Goal: Information Seeking & Learning: Check status

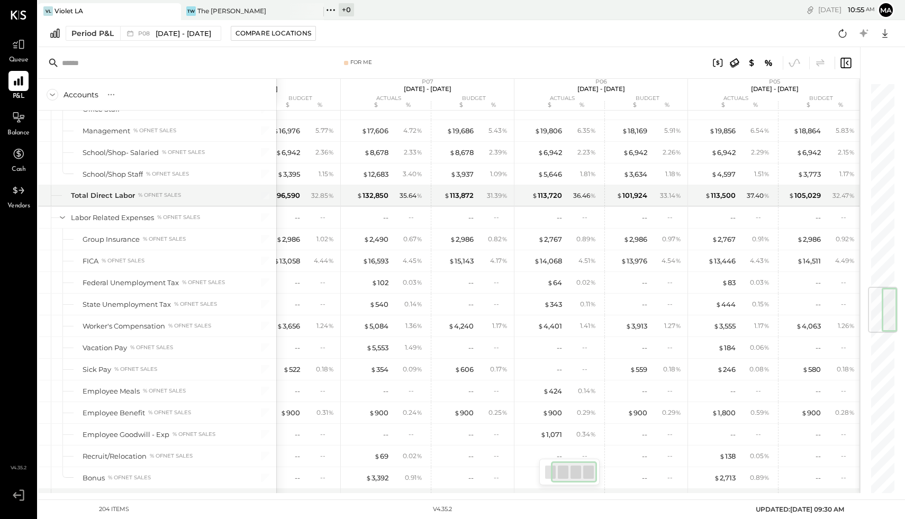
scroll to position [1973, 0]
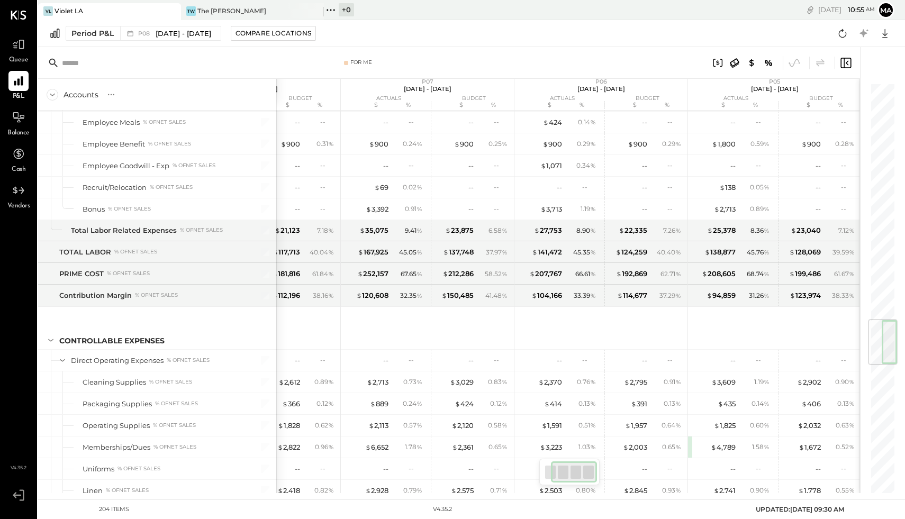
click at [877, 494] on div "VL Violet LA TW The [PERSON_NAME] + 0 Pinned Locations ( 2 ) Violet [GEOGRAPHIC…" at bounding box center [471, 250] width 867 height 500
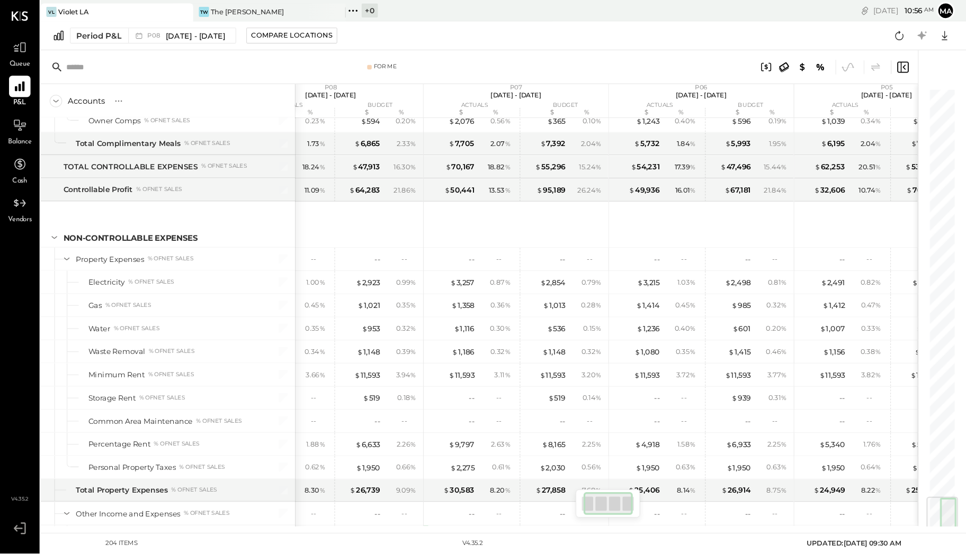
scroll to position [0, 49]
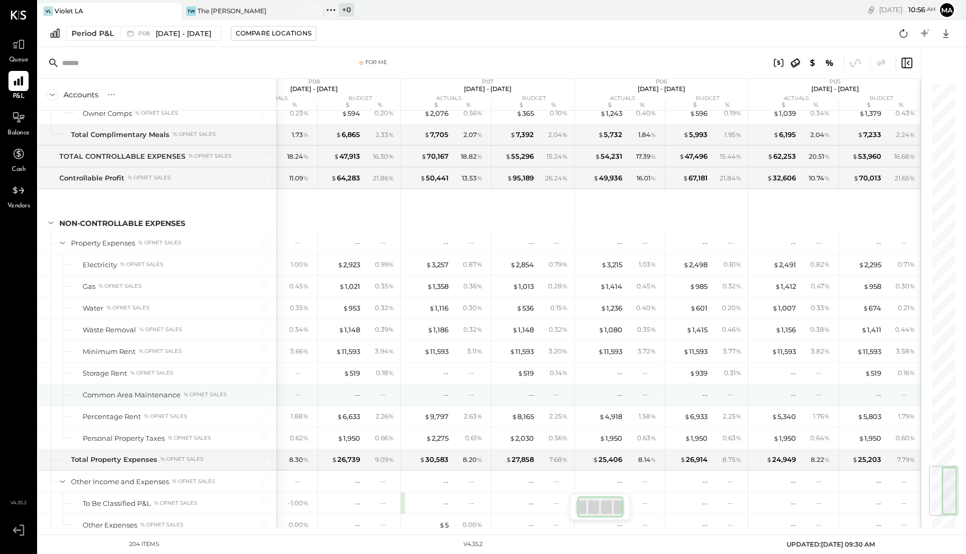
drag, startPoint x: 887, startPoint y: 0, endPoint x: 573, endPoint y: 375, distance: 489.4
click at [573, 384] on div "-- -- -- --" at bounding box center [487, 394] width 173 height 21
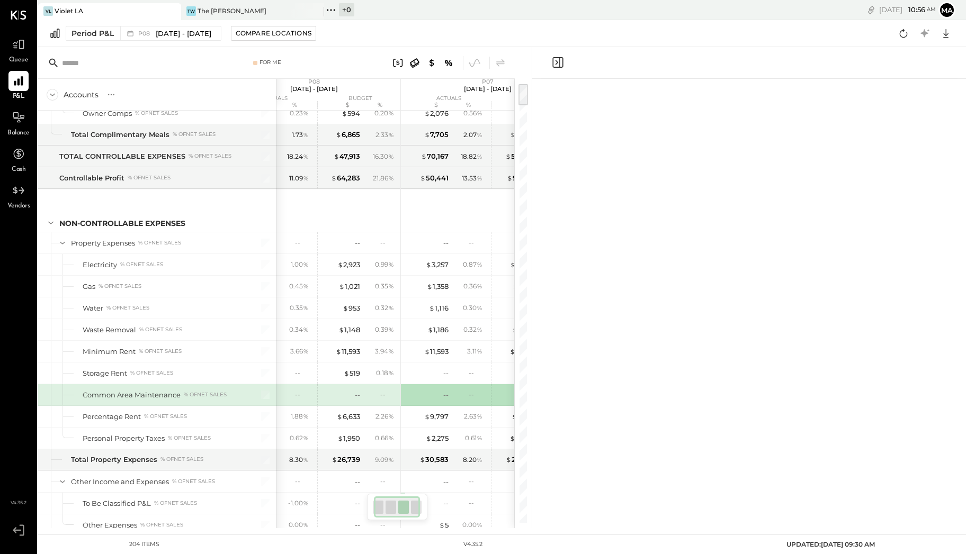
scroll to position [0, 40]
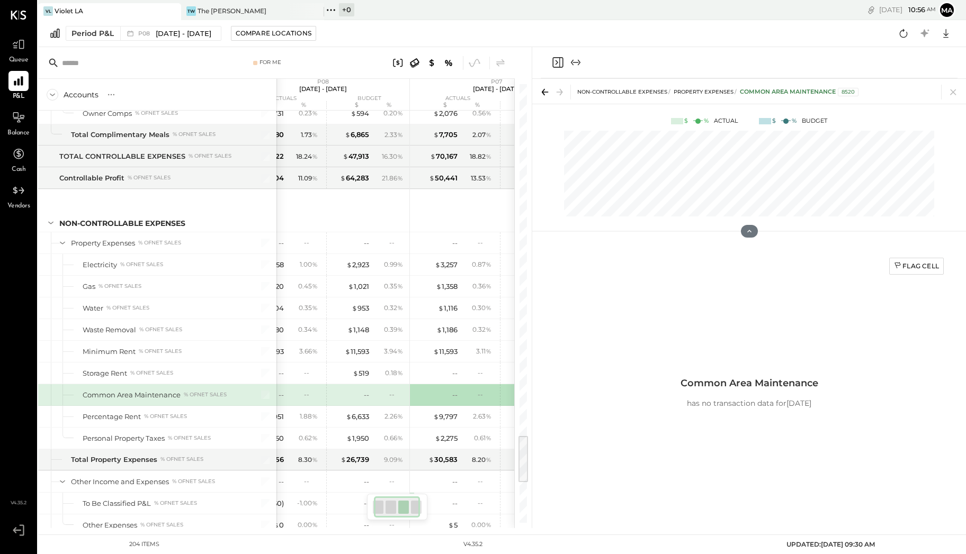
click at [547, 93] on icon at bounding box center [544, 92] width 15 height 15
click at [905, 93] on icon at bounding box center [953, 92] width 15 height 15
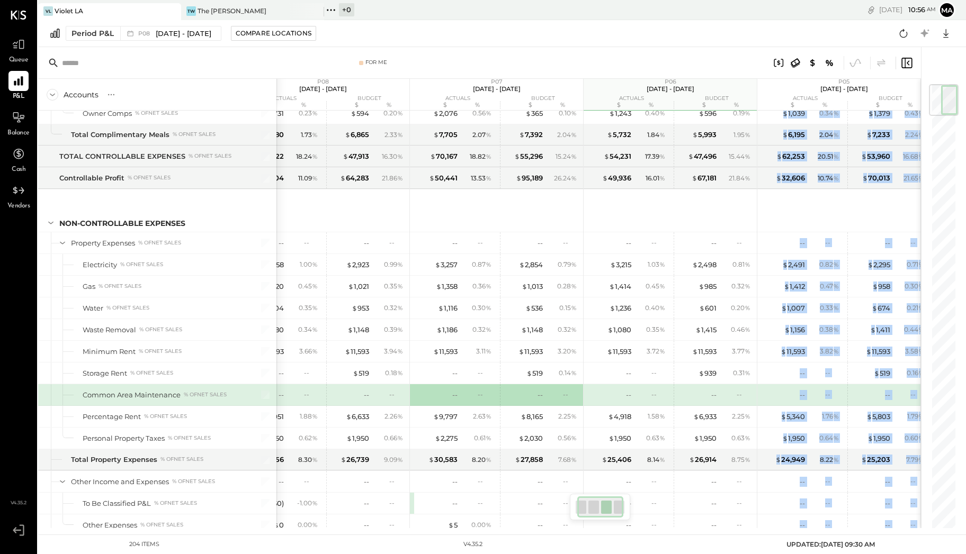
drag, startPoint x: 800, startPoint y: 517, endPoint x: 918, endPoint y: 497, distance: 120.3
click at [757, 519] on div "-- -- -- --" at bounding box center [843, 546] width 173 height 21
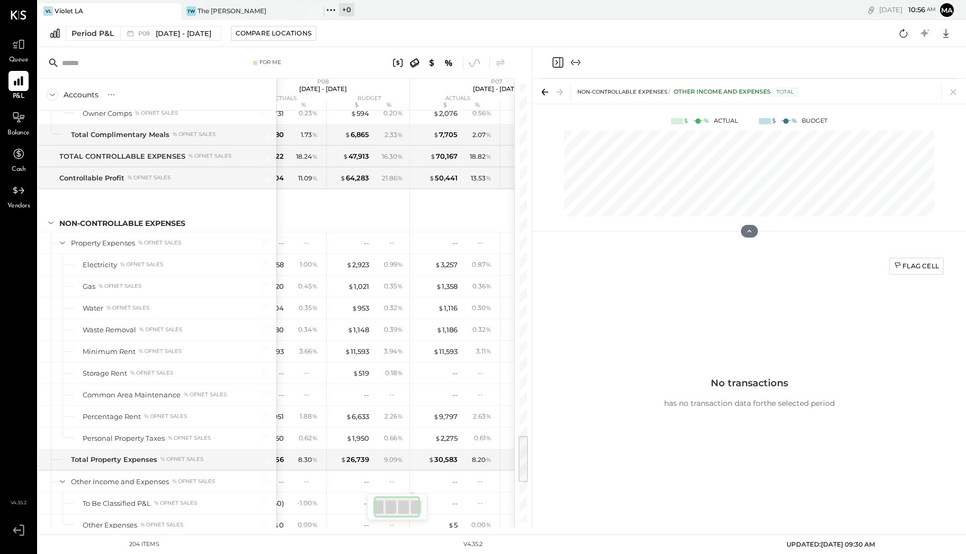
click at [544, 91] on icon at bounding box center [544, 92] width 15 height 15
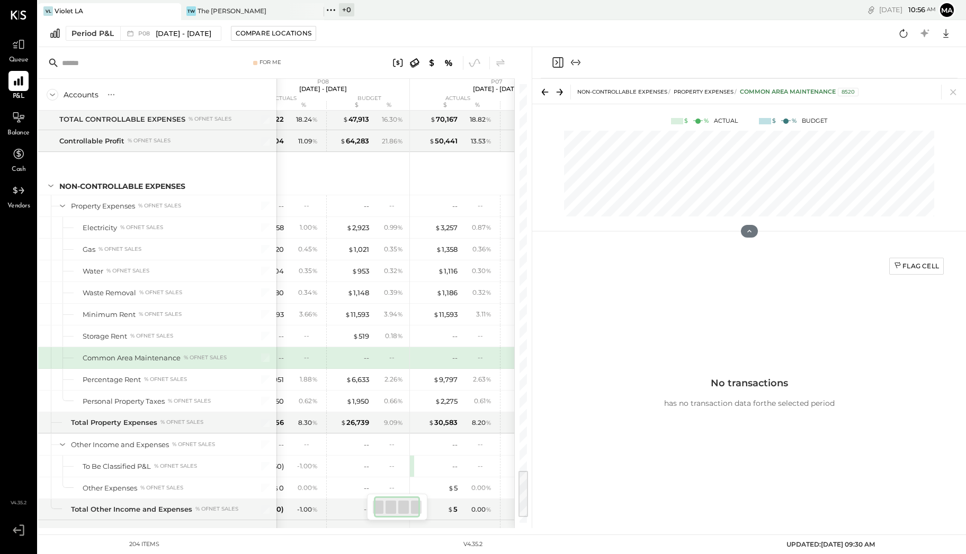
scroll to position [3567, 0]
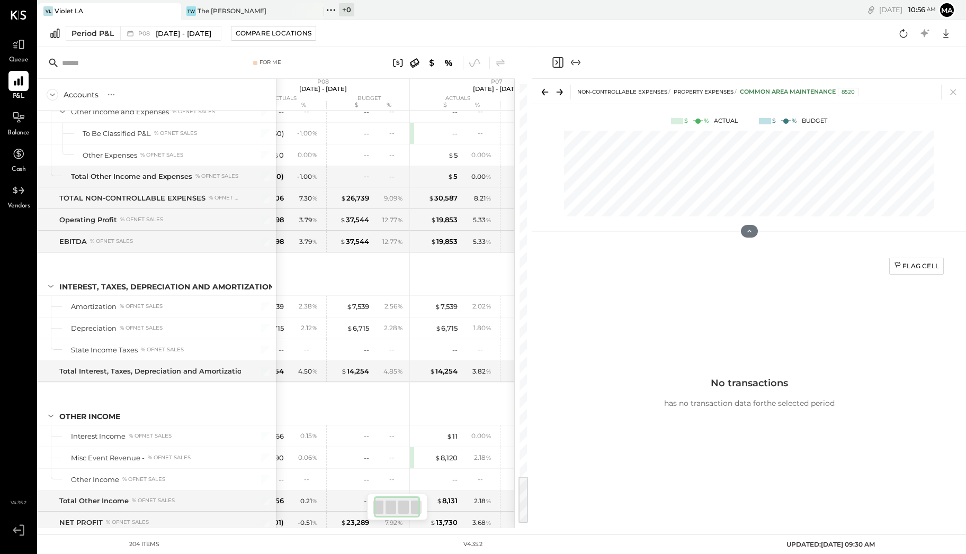
drag, startPoint x: 523, startPoint y: 469, endPoint x: 512, endPoint y: 517, distance: 49.6
click at [512, 517] on div "For Me Accounts S % GL P08 [DATE] - [DATE] actuals budget $ % $ % P07 [DATE] - …" at bounding box center [285, 287] width 494 height 481
click at [542, 91] on icon at bounding box center [543, 92] width 3 height 6
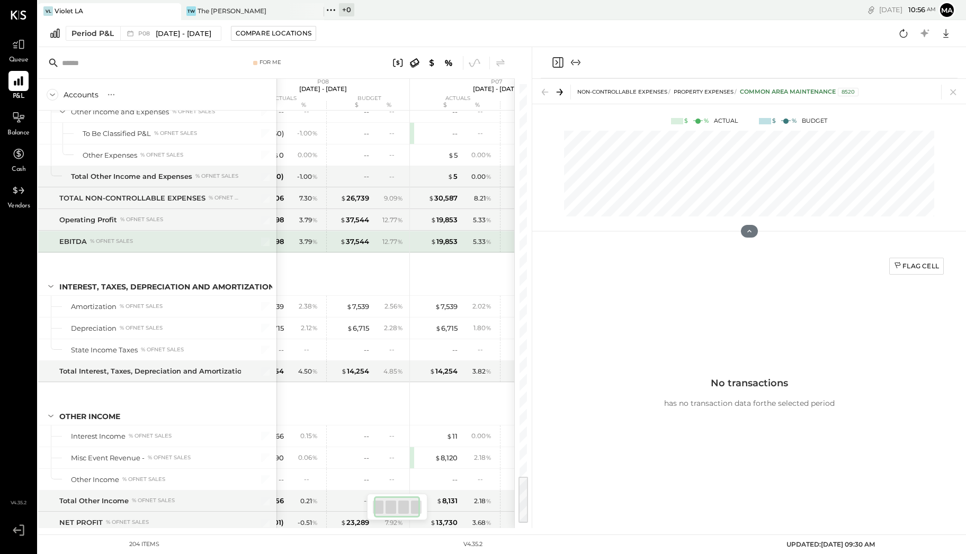
drag, startPoint x: 214, startPoint y: 215, endPoint x: 176, endPoint y: 215, distance: 37.6
click at [176, 237] on div "EBITDA % of NET SALES" at bounding box center [150, 242] width 182 height 10
click at [131, 12] on div "VL Violet LA" at bounding box center [101, 11] width 127 height 10
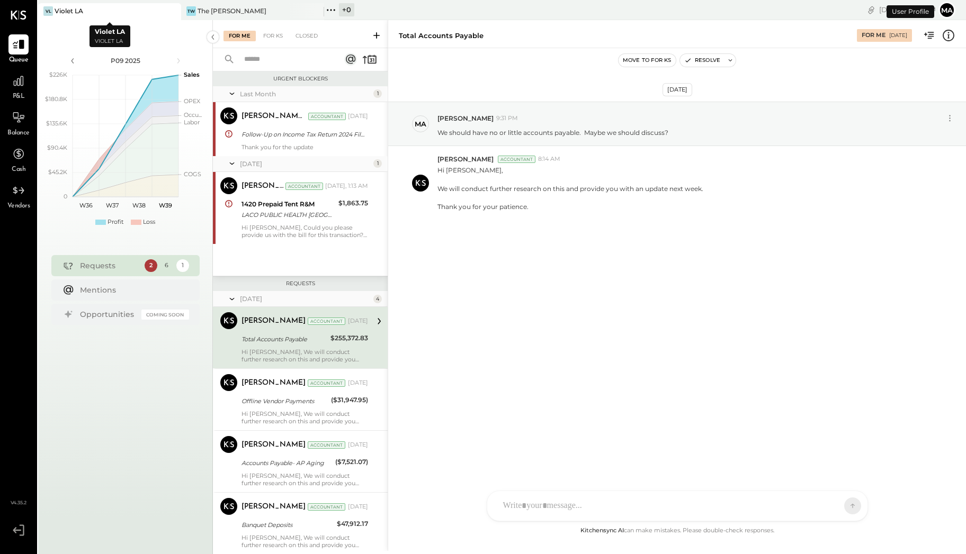
scroll to position [26, 0]
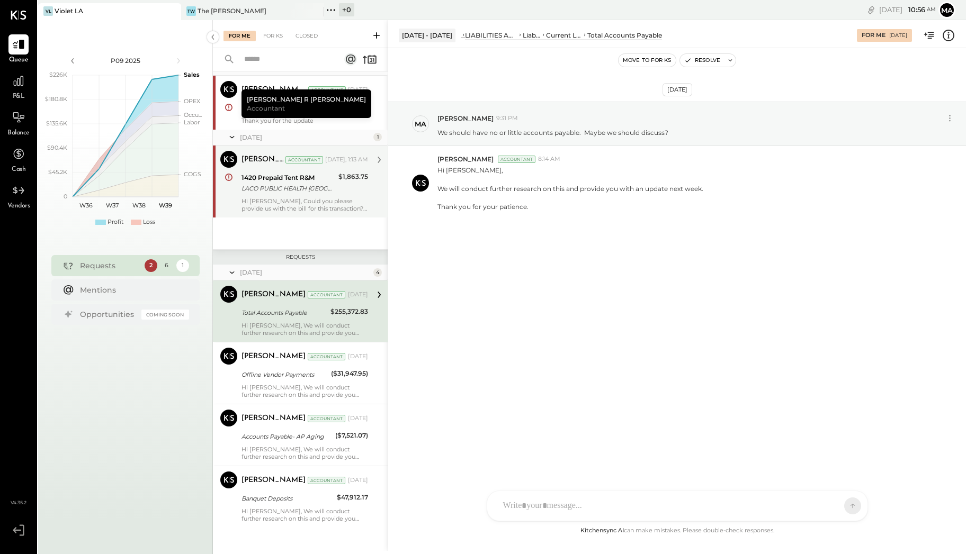
click at [314, 186] on div "LACO PUBLIC HEALTH [GEOGRAPHIC_DATA] [GEOGRAPHIC_DATA]" at bounding box center [288, 188] width 94 height 11
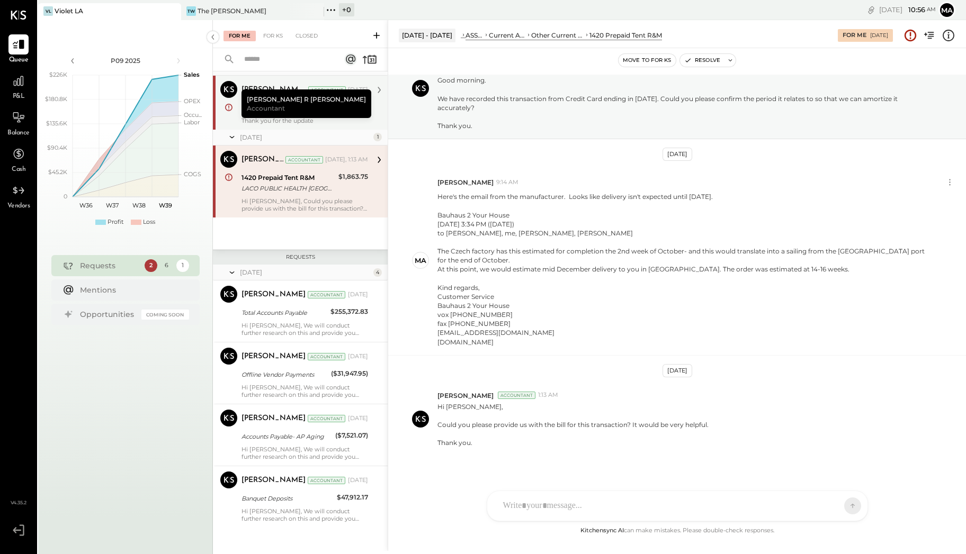
click at [315, 117] on div "Thank you for the update" at bounding box center [304, 120] width 127 height 7
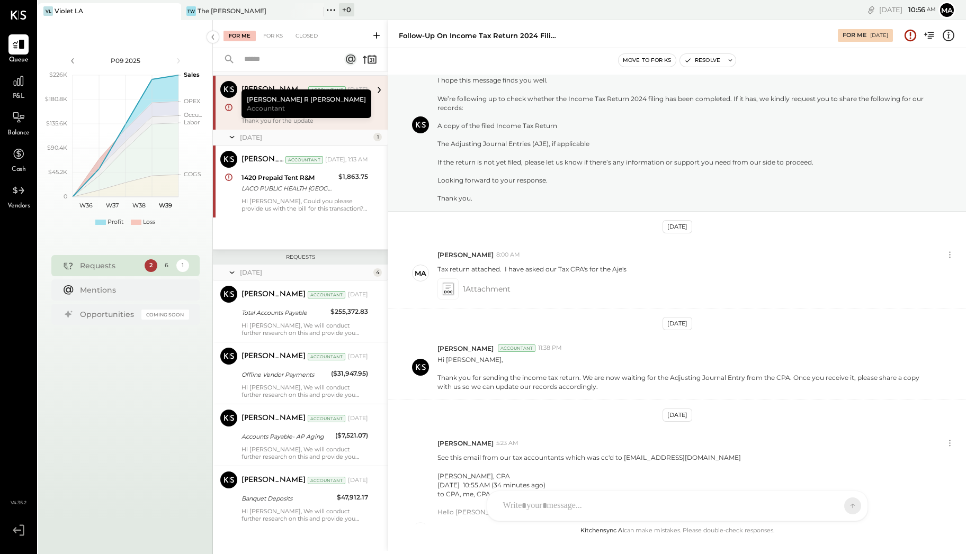
scroll to position [333, 0]
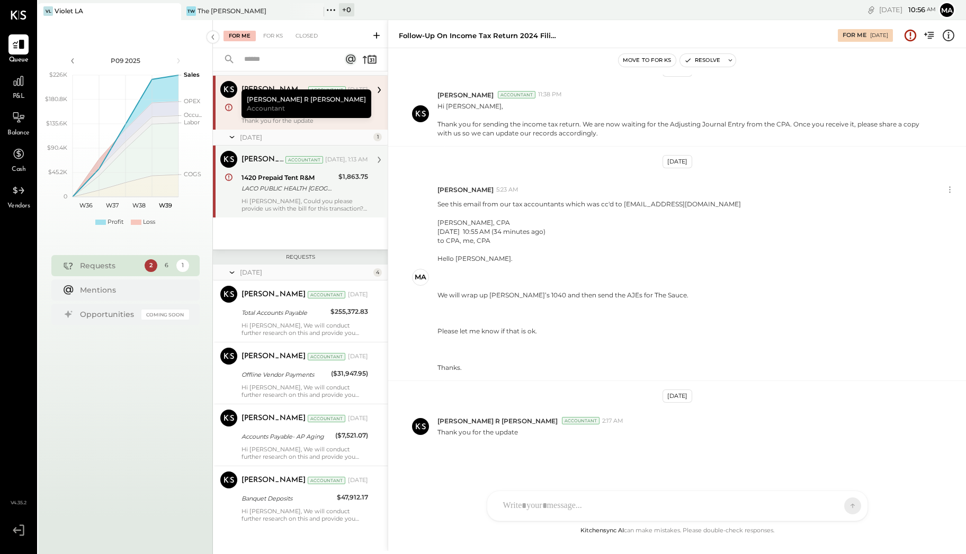
click at [299, 184] on div "LACO PUBLIC HEALTH [GEOGRAPHIC_DATA] [GEOGRAPHIC_DATA]" at bounding box center [288, 188] width 94 height 11
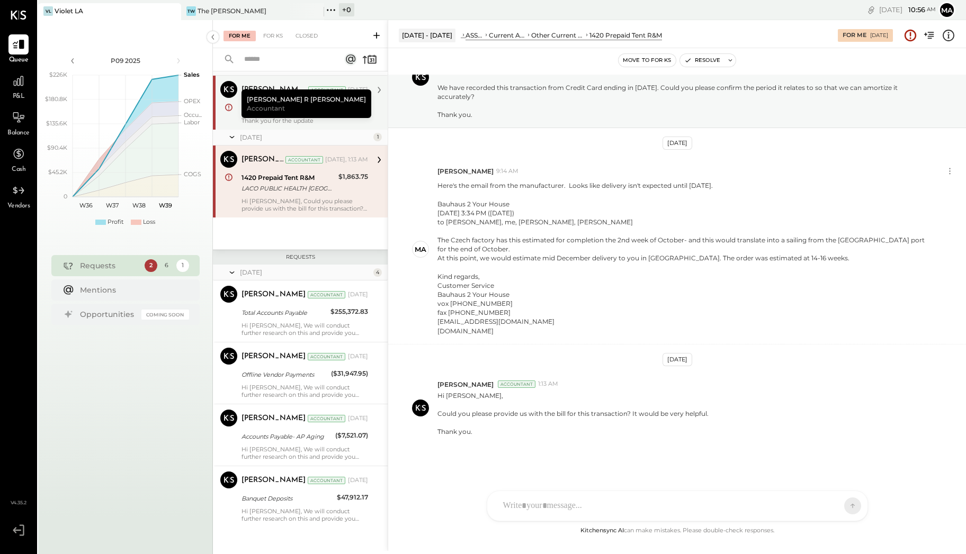
scroll to position [64, 0]
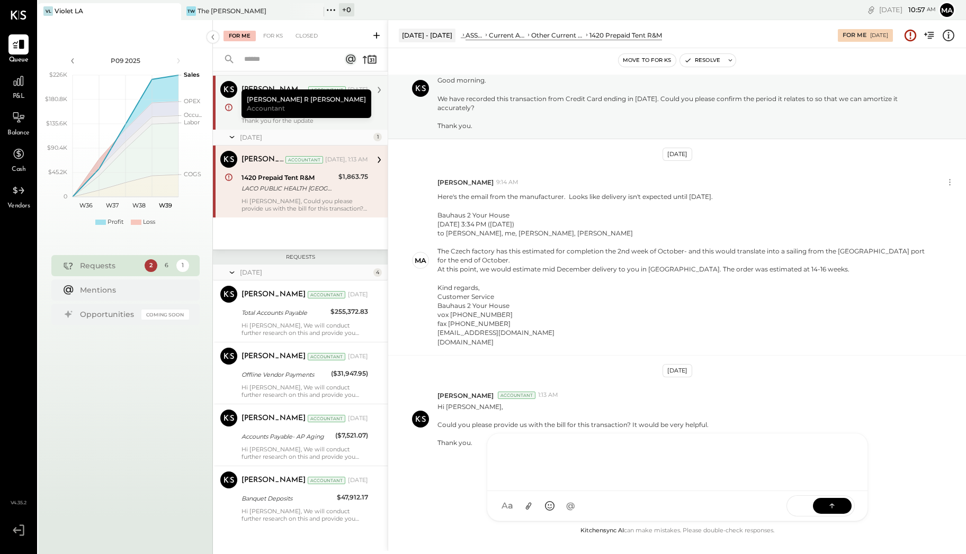
click at [579, 482] on div at bounding box center [677, 461] width 359 height 42
click at [530, 507] on icon at bounding box center [528, 506] width 11 height 11
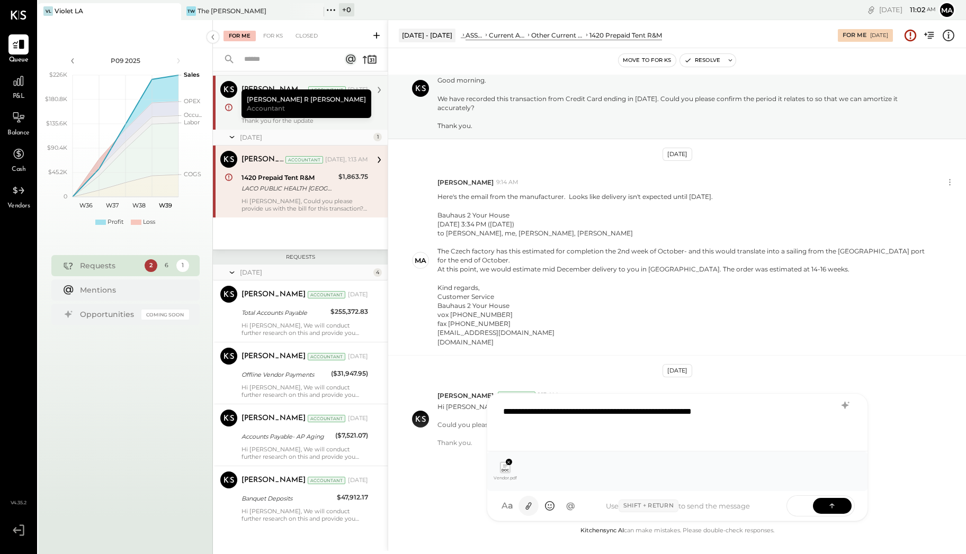
click at [526, 503] on icon at bounding box center [528, 506] width 11 height 11
click at [529, 413] on div "**********" at bounding box center [678, 421] width 360 height 42
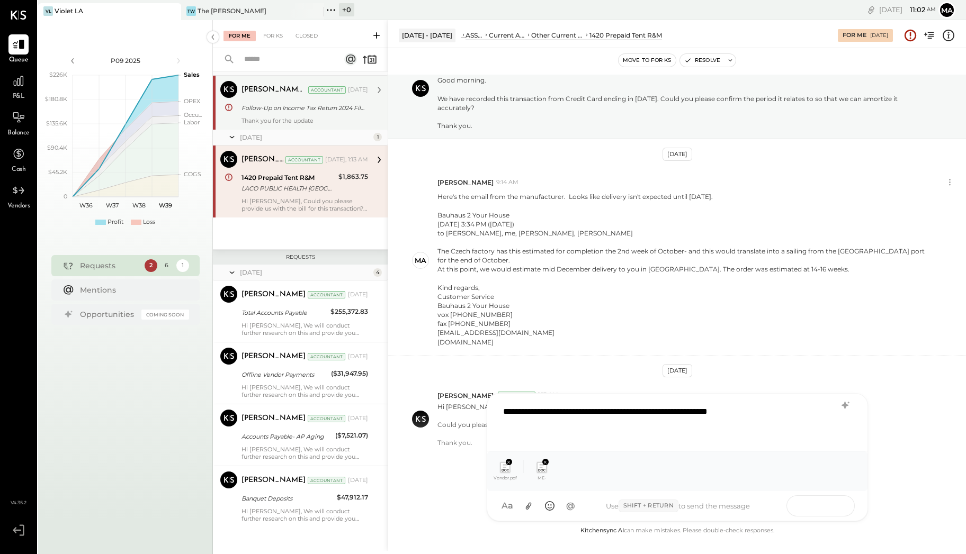
click at [839, 507] on button at bounding box center [832, 506] width 39 height 16
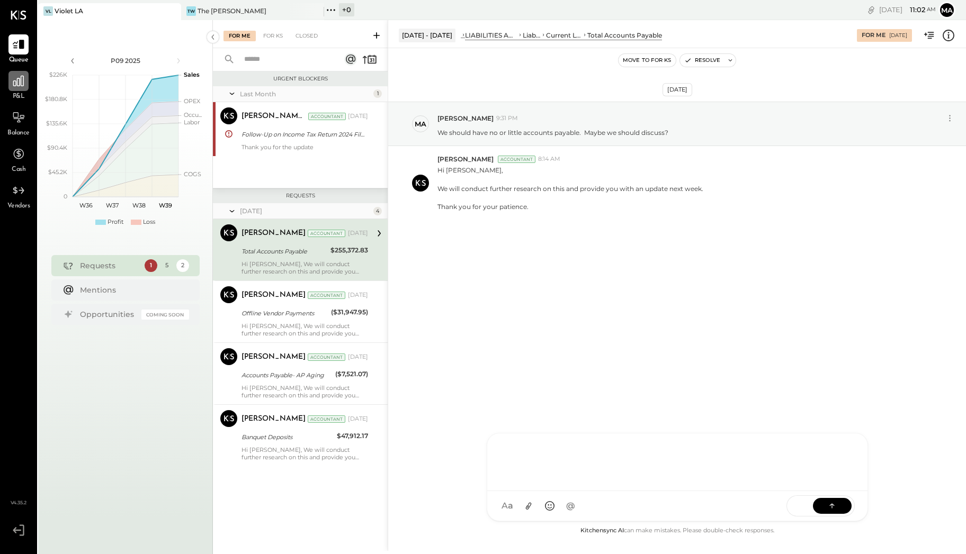
click at [19, 79] on icon at bounding box center [19, 81] width 14 height 14
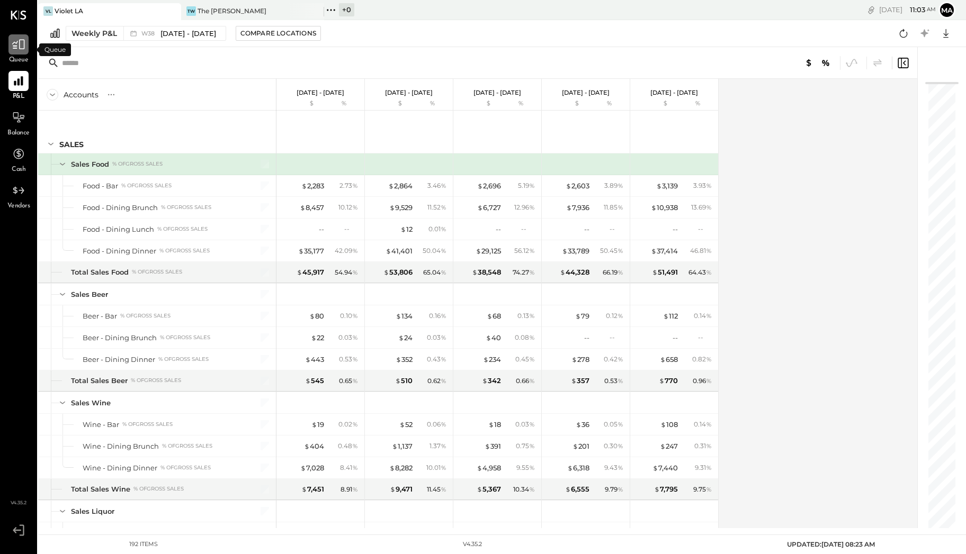
click at [25, 52] on div at bounding box center [18, 44] width 20 height 20
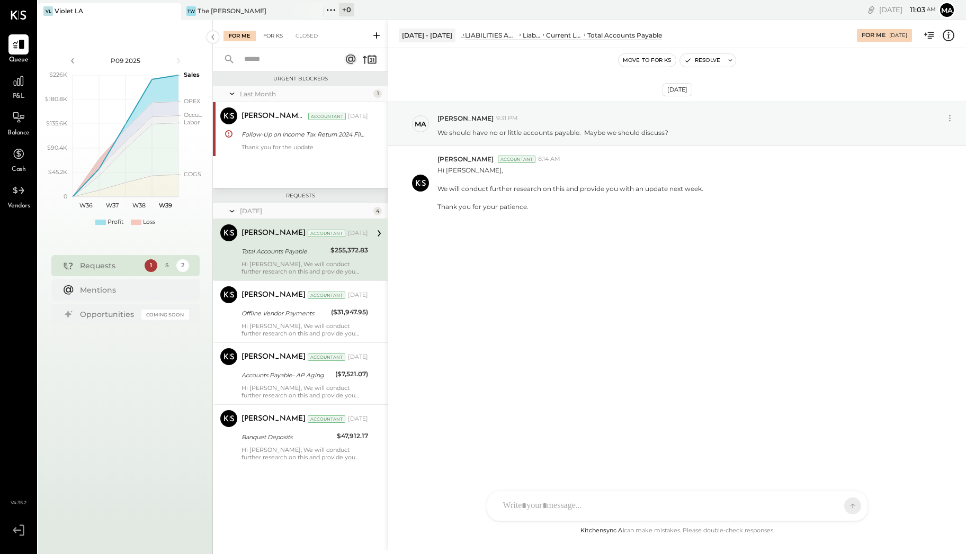
click at [266, 33] on div "For KS" at bounding box center [273, 36] width 30 height 11
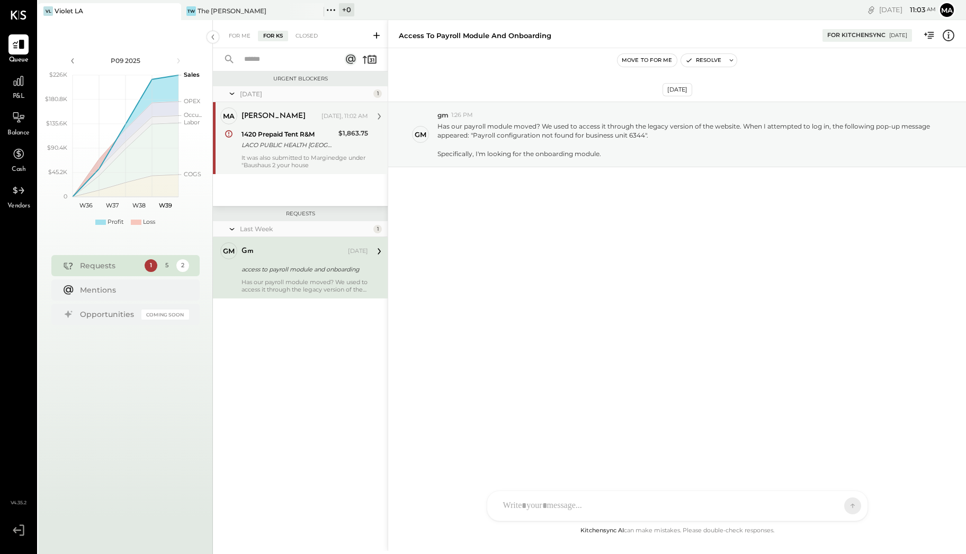
click at [265, 151] on div "1420 Prepaid Tent R&M LACO PUBLIC HEALTH [GEOGRAPHIC_DATA]" at bounding box center [288, 139] width 94 height 23
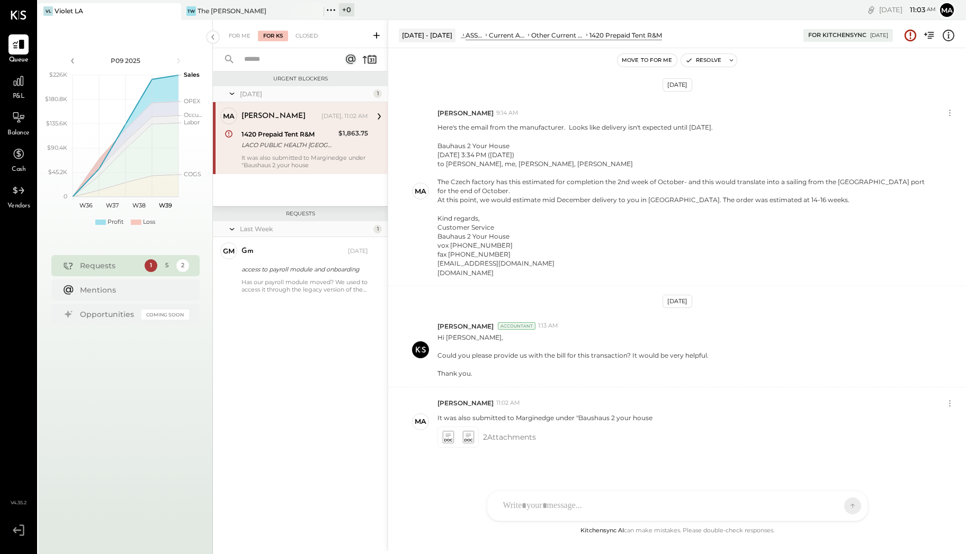
click at [309, 142] on div "LACO PUBLIC HEALTH [GEOGRAPHIC_DATA] [GEOGRAPHIC_DATA]" at bounding box center [288, 145] width 94 height 11
click at [308, 134] on div "1420 Prepaid Tent R&M" at bounding box center [288, 134] width 94 height 11
click at [633, 331] on div "Hi [PERSON_NAME], Could you please provide us with the bill for this transactio…" at bounding box center [697, 355] width 520 height 48
click at [562, 482] on div at bounding box center [677, 461] width 359 height 42
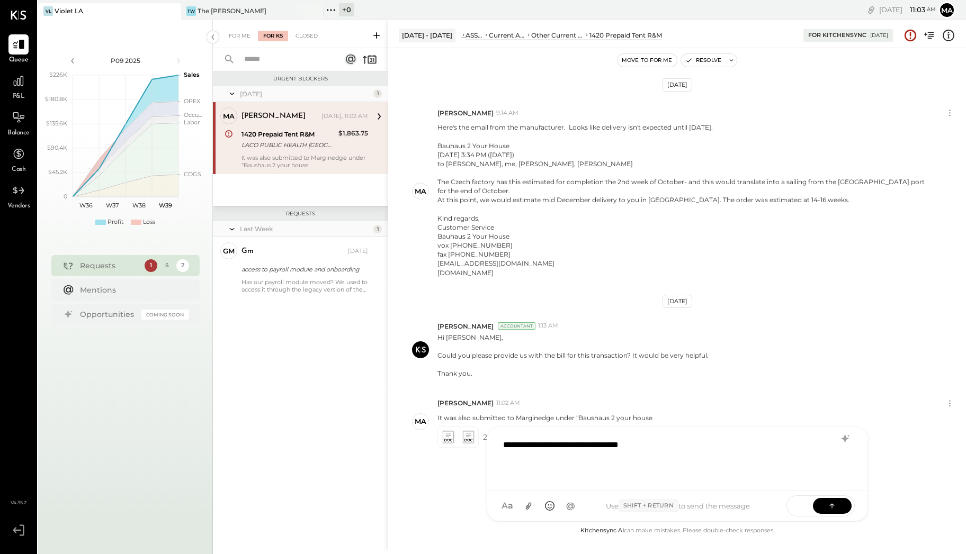
click at [229, 133] on icon at bounding box center [228, 133] width 1 height 3
click at [528, 467] on div at bounding box center [664, 470] width 322 height 13
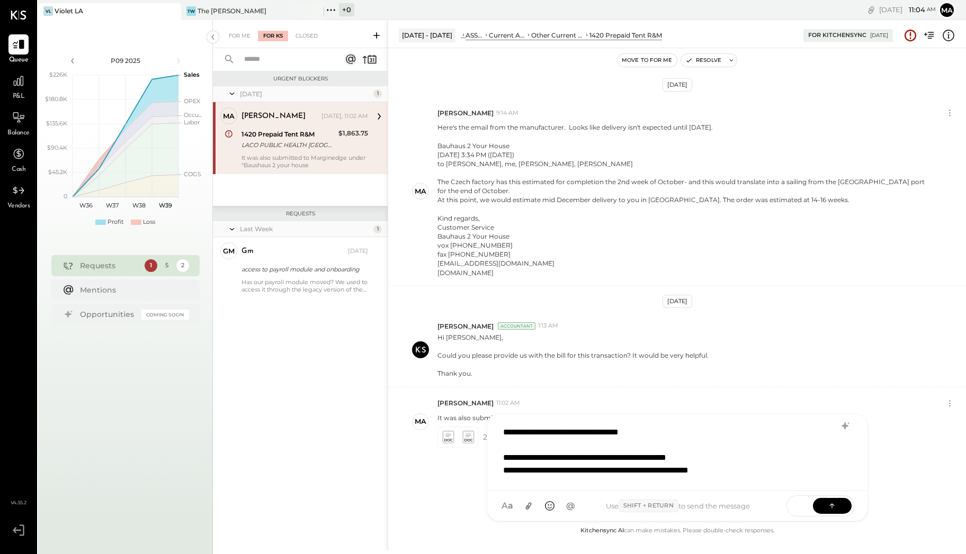
click at [732, 456] on div "**********" at bounding box center [664, 458] width 322 height 13
click at [286, 136] on div "1420 Prepaid Tent R&M" at bounding box center [288, 134] width 94 height 11
click at [829, 508] on icon at bounding box center [832, 505] width 11 height 11
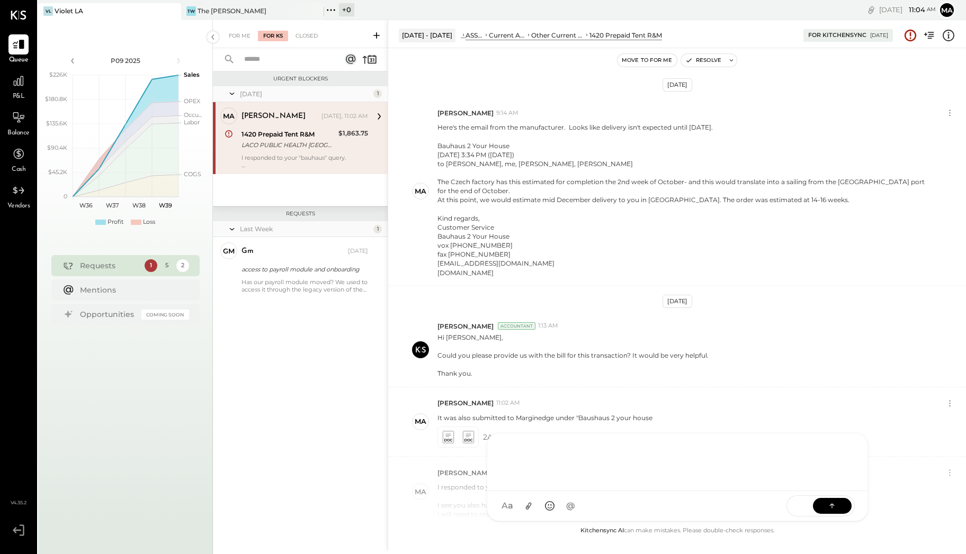
scroll to position [204, 0]
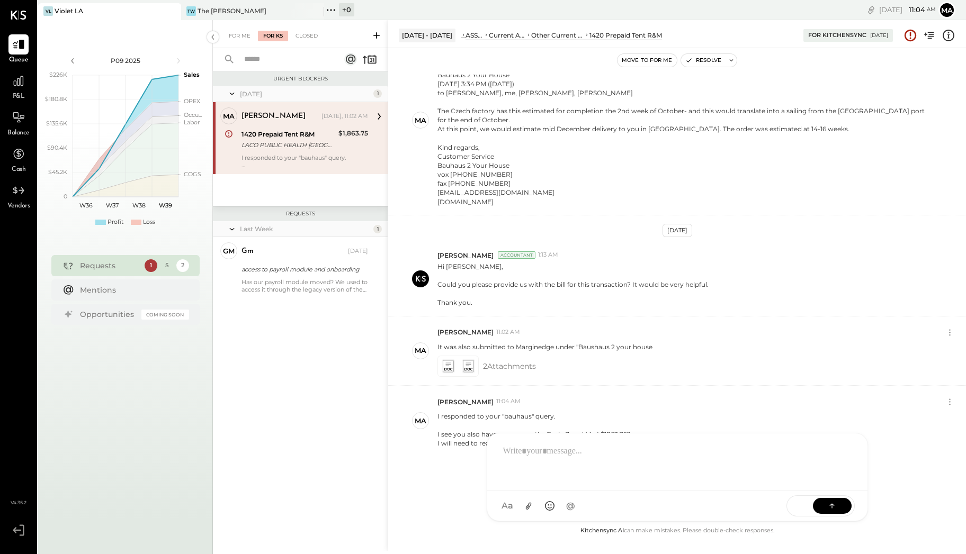
click at [257, 133] on div "1420 Prepaid Tent R&M" at bounding box center [288, 134] width 94 height 11
click at [14, 83] on icon at bounding box center [18, 81] width 11 height 11
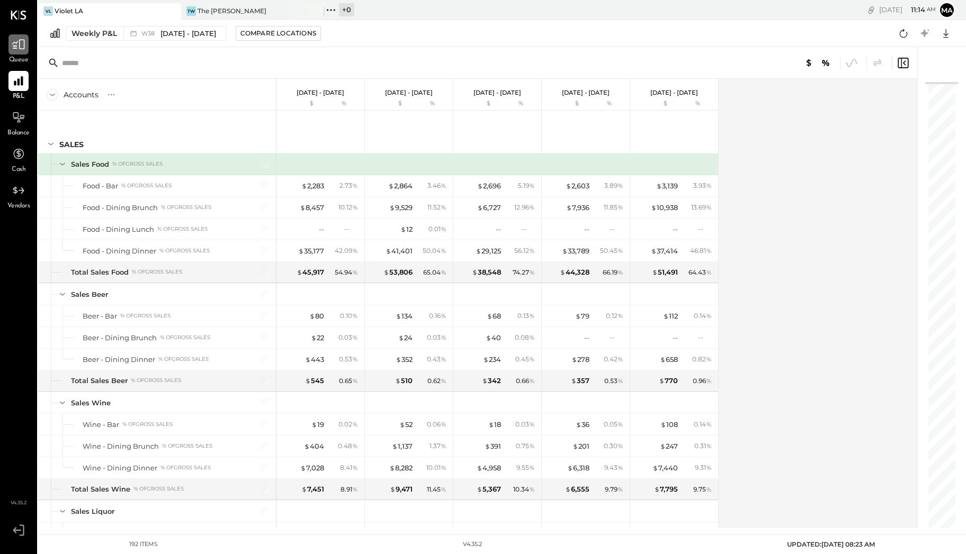
click at [26, 47] on div at bounding box center [18, 44] width 20 height 20
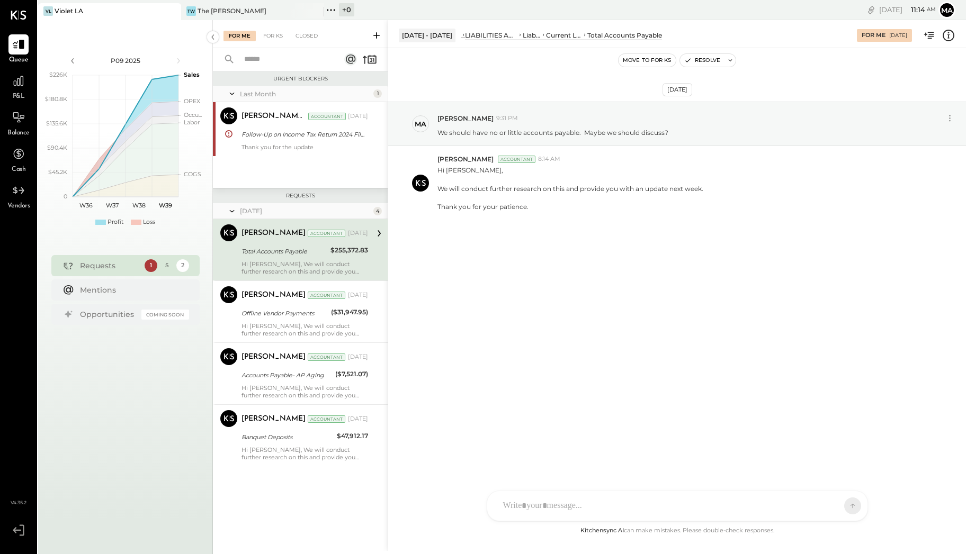
click at [135, 10] on div "VL Violet LA" at bounding box center [101, 11] width 127 height 10
click at [25, 89] on div at bounding box center [18, 81] width 20 height 20
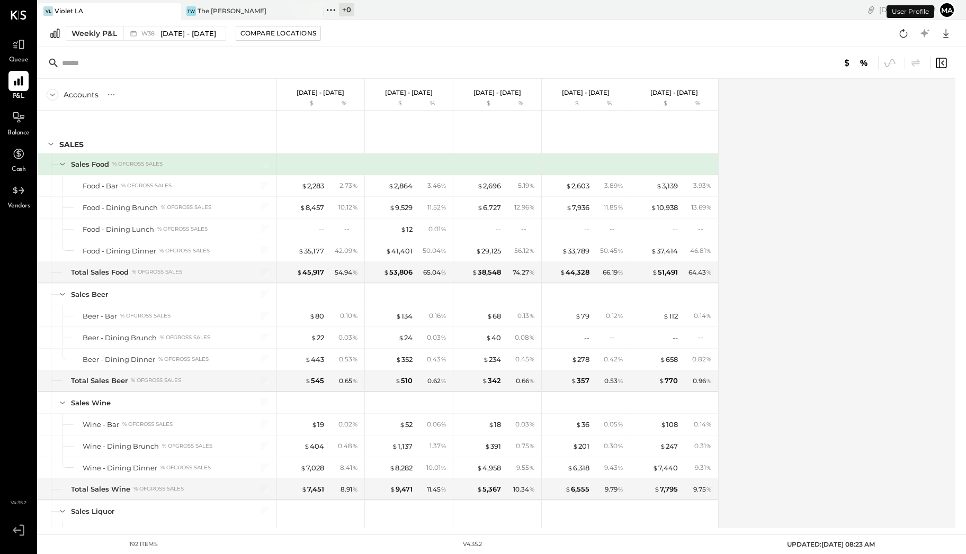
click at [92, 31] on div "Weekly P&L" at bounding box center [94, 33] width 46 height 11
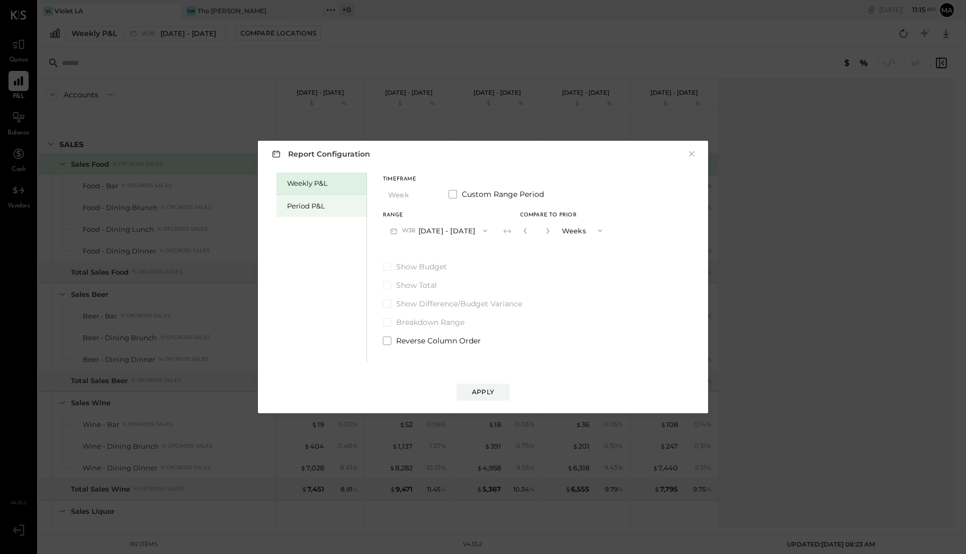
click at [311, 208] on div "Period P&L" at bounding box center [324, 206] width 74 height 10
click at [432, 232] on button "P09 [DATE] - [DATE]" at bounding box center [438, 231] width 110 height 20
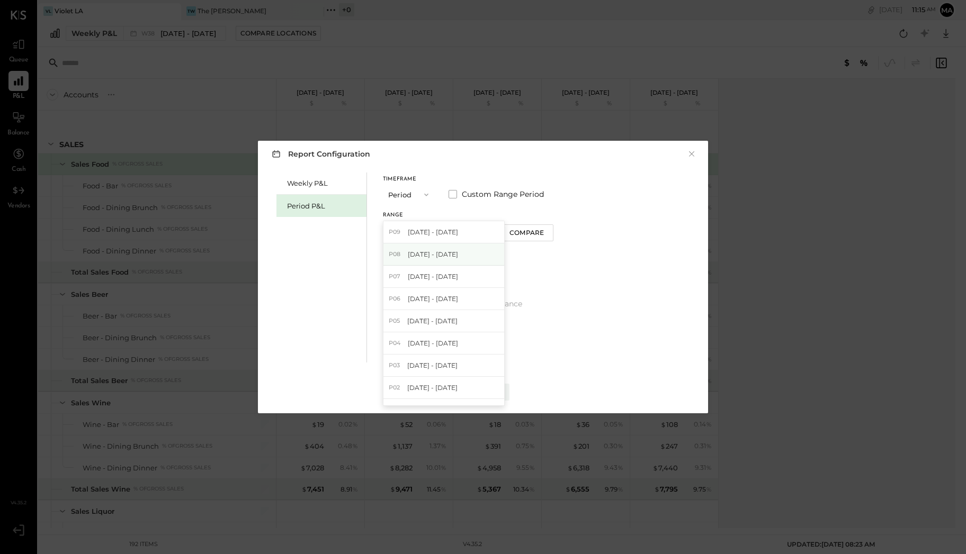
click at [425, 253] on span "[DATE] - [DATE]" at bounding box center [433, 254] width 50 height 9
click at [485, 392] on div "Apply" at bounding box center [483, 392] width 22 height 9
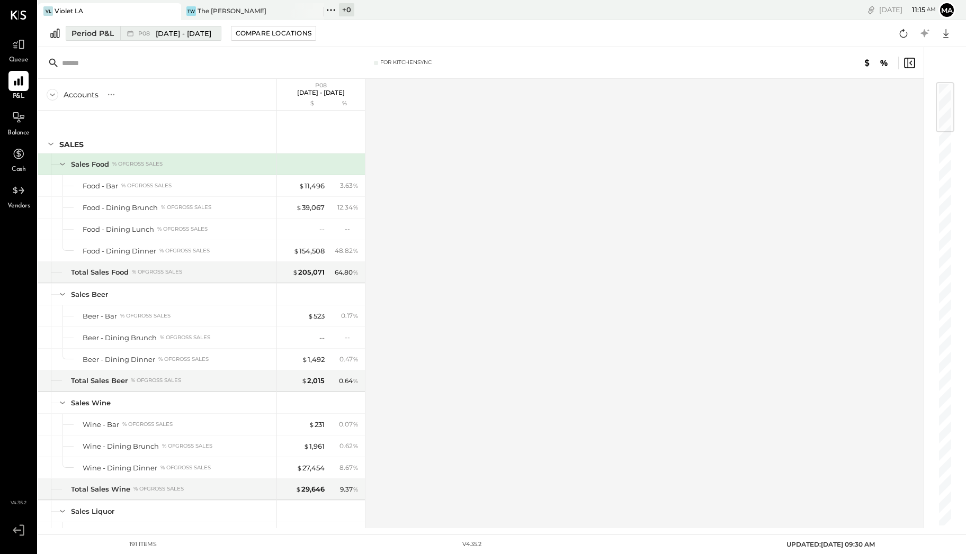
click at [96, 31] on div "Period P&L" at bounding box center [92, 33] width 42 height 11
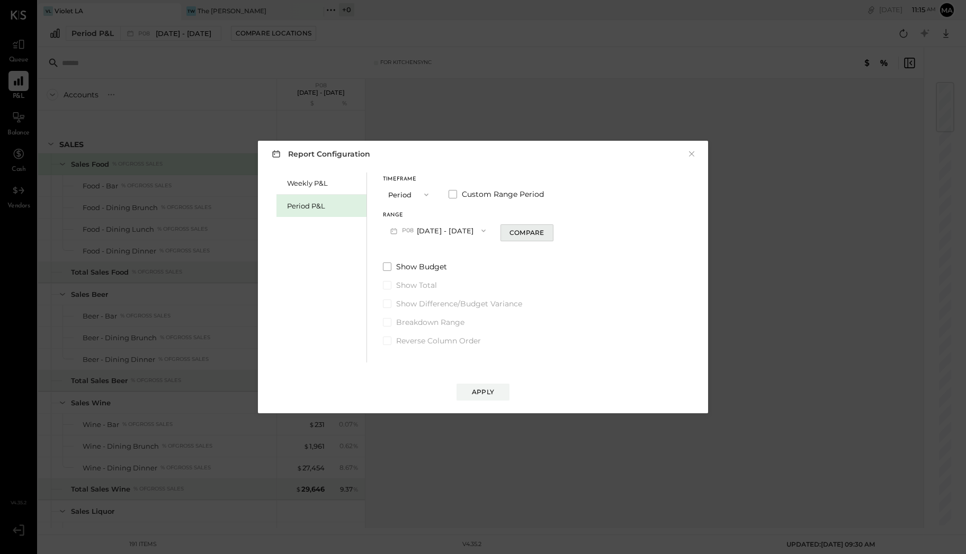
click at [514, 235] on div "Compare" at bounding box center [526, 232] width 34 height 9
click at [594, 231] on icon "button" at bounding box center [598, 231] width 8 height 8
click at [576, 248] on span "Years" at bounding box center [571, 249] width 17 height 7
click at [594, 228] on icon "button" at bounding box center [598, 231] width 8 height 8
click at [543, 232] on icon "button" at bounding box center [546, 231] width 6 height 6
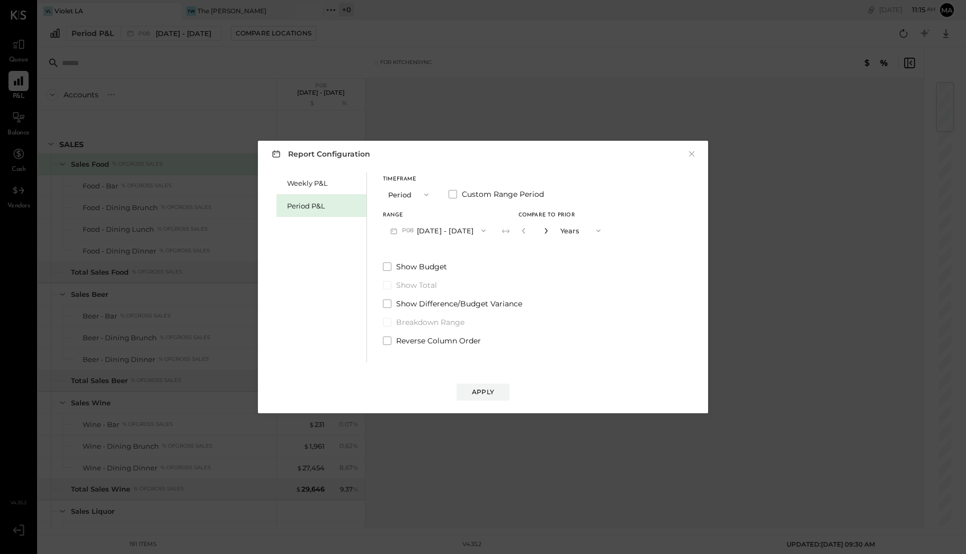
type input "*"
click at [391, 266] on span at bounding box center [387, 267] width 8 height 8
click at [485, 392] on div "Apply" at bounding box center [483, 392] width 22 height 9
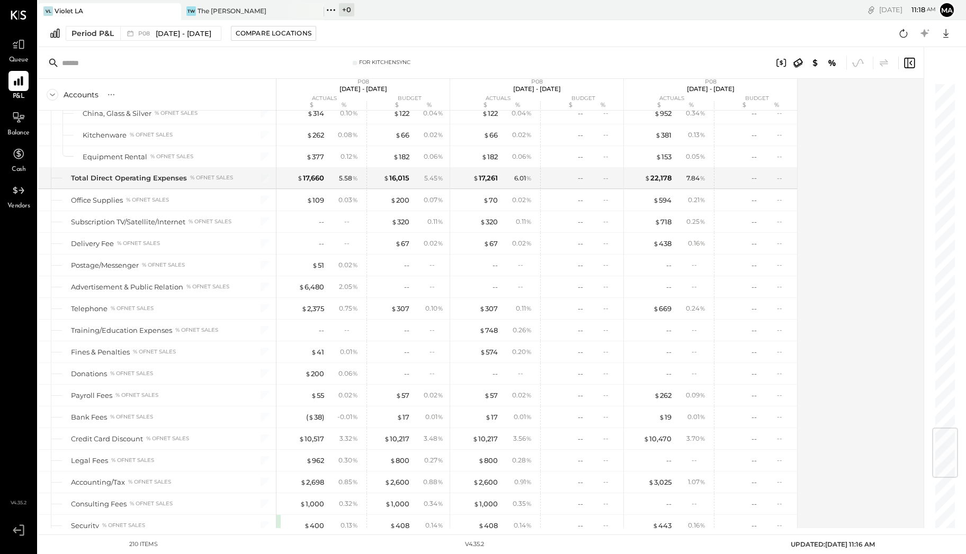
scroll to position [2876, 0]
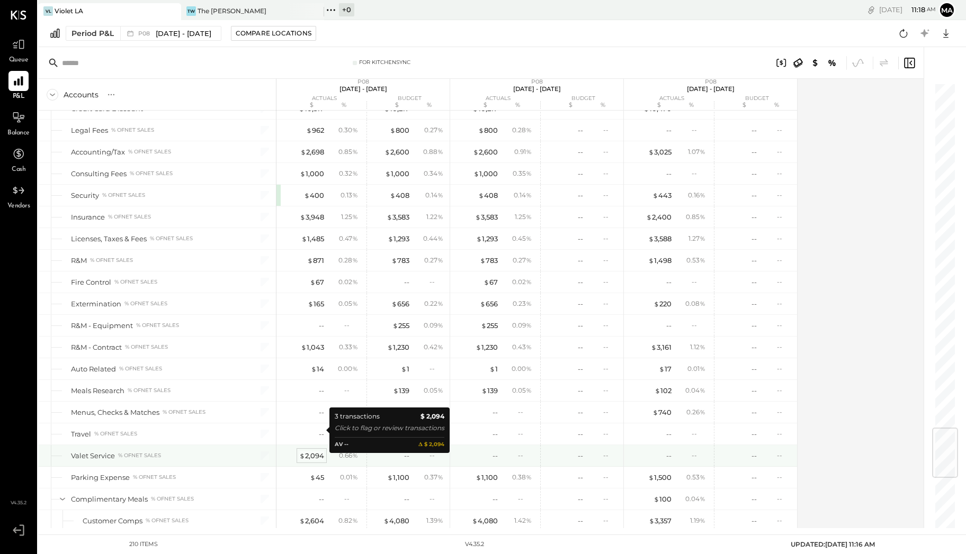
click at [320, 451] on div "$ 2,094" at bounding box center [311, 456] width 25 height 10
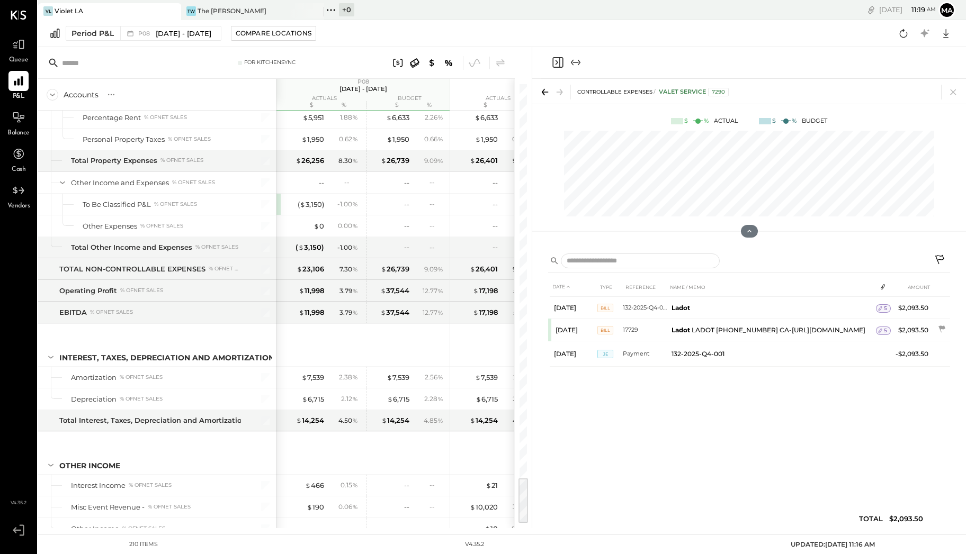
scroll to position [3697, 0]
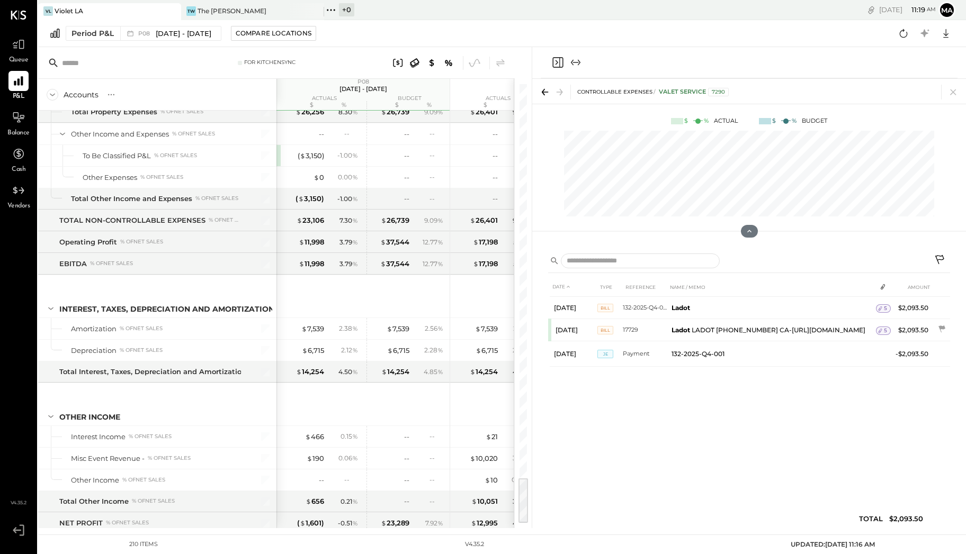
drag, startPoint x: 526, startPoint y: 408, endPoint x: 522, endPoint y: 500, distance: 92.2
click at [522, 500] on div at bounding box center [523, 501] width 10 height 44
click at [314, 454] on div "$ 190" at bounding box center [315, 459] width 17 height 10
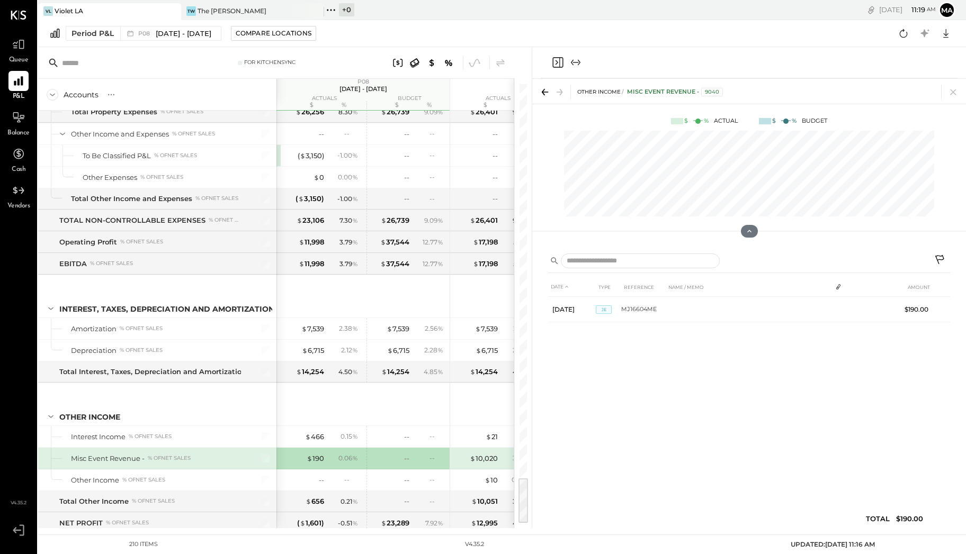
click at [349, 454] on div "0.06 %" at bounding box center [348, 459] width 20 height 10
click at [312, 454] on span "$" at bounding box center [310, 458] width 6 height 8
click at [328, 454] on div "0.06 %" at bounding box center [344, 459] width 34 height 10
click at [317, 454] on div "$ 190" at bounding box center [315, 459] width 17 height 10
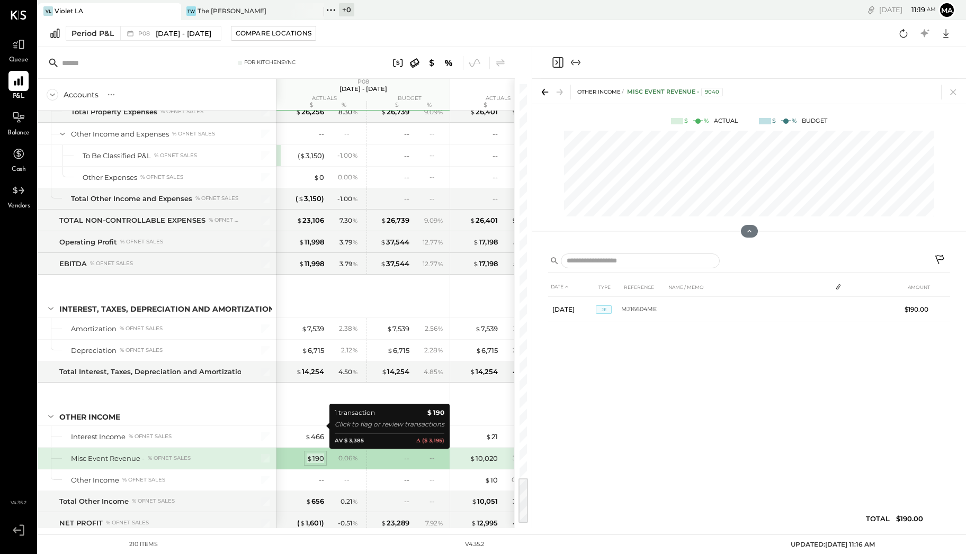
click at [317, 454] on div "$ 190" at bounding box center [315, 459] width 17 height 10
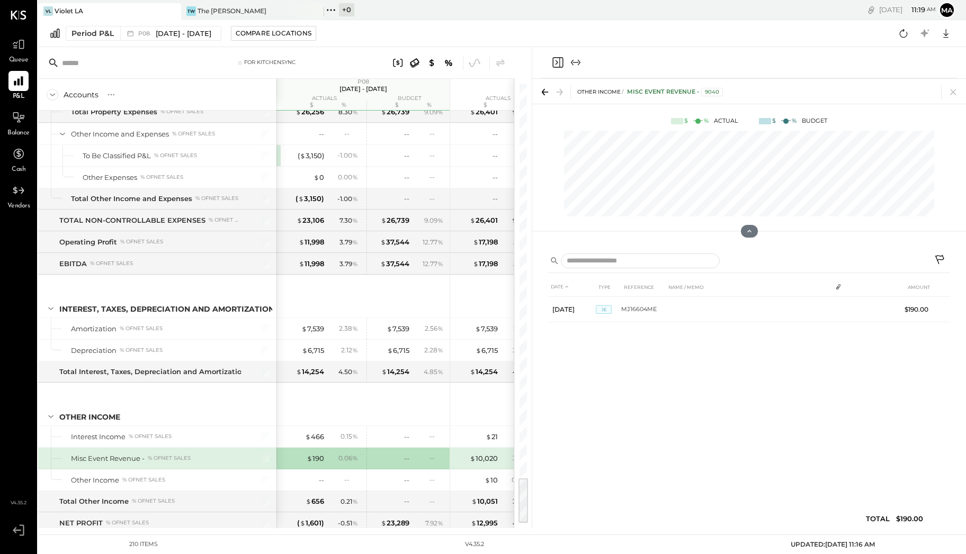
click at [234, 454] on div "Misc Event Revenue - % of NET SALES" at bounding box center [156, 459] width 170 height 10
click at [328, 454] on div "0.06 %" at bounding box center [344, 459] width 34 height 10
click at [316, 454] on div "$ 190" at bounding box center [315, 459] width 17 height 10
click at [350, 454] on div "0.06 %" at bounding box center [348, 459] width 20 height 10
click at [322, 454] on div "$ 190" at bounding box center [315, 459] width 17 height 10
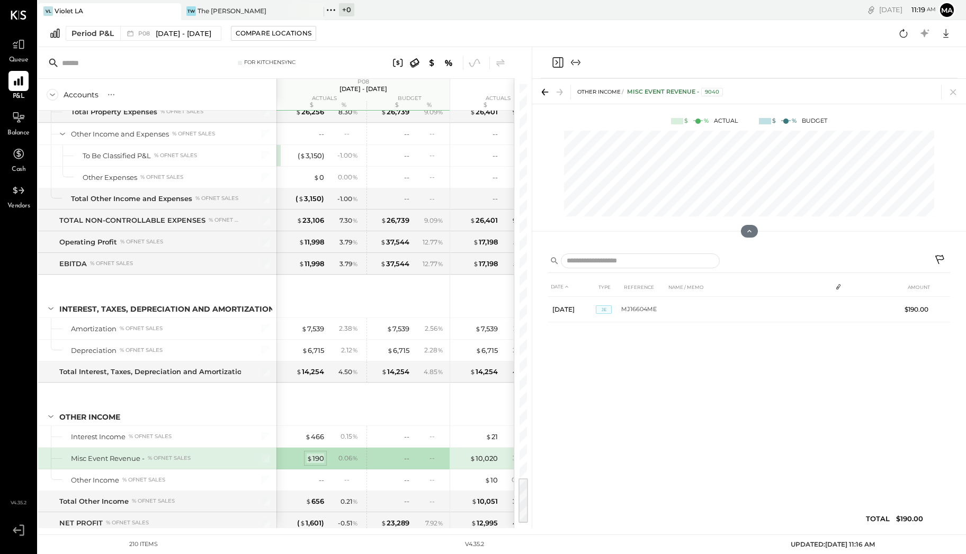
click at [315, 454] on div "$ 190" at bounding box center [315, 459] width 17 height 10
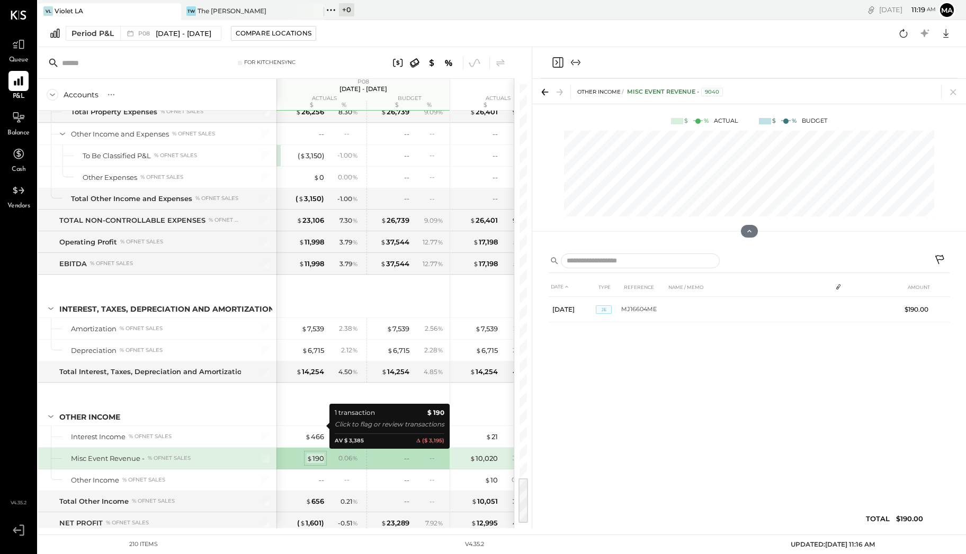
click at [315, 454] on div "$ 190" at bounding box center [315, 459] width 17 height 10
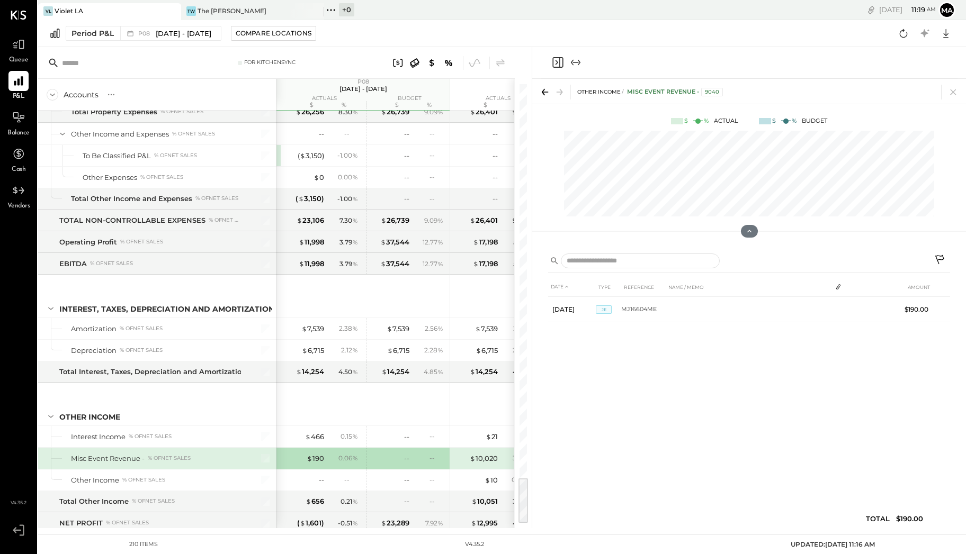
click at [325, 448] on div "$ 190 0.06 %" at bounding box center [321, 458] width 79 height 21
click at [320, 454] on div "$ 190" at bounding box center [315, 459] width 17 height 10
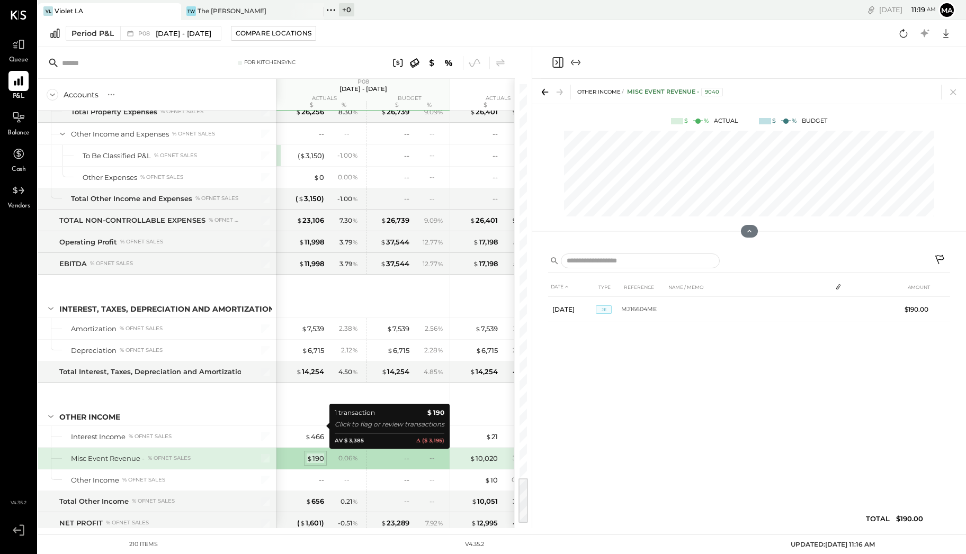
click at [320, 454] on div "$ 190" at bounding box center [315, 459] width 17 height 10
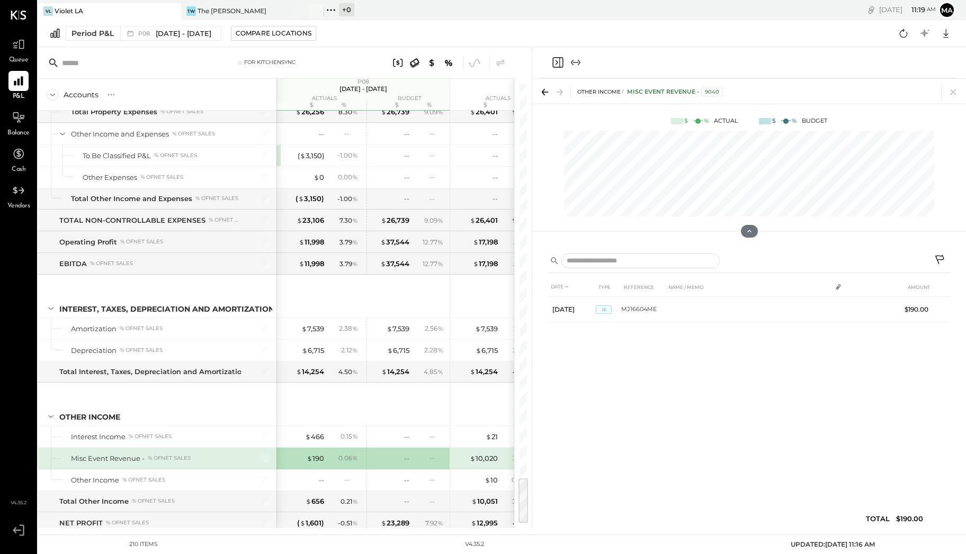
click at [129, 454] on div "Misc Event Revenue -" at bounding box center [108, 459] width 74 height 10
click at [312, 454] on span "$" at bounding box center [310, 458] width 6 height 8
click at [324, 454] on div "$ 190" at bounding box center [315, 459] width 17 height 10
click at [318, 454] on div "$ 190" at bounding box center [315, 459] width 17 height 10
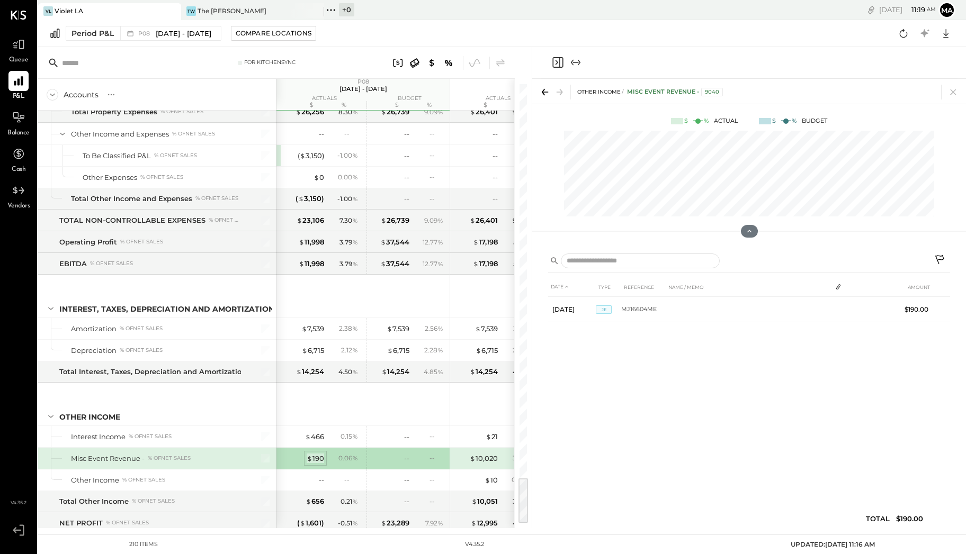
click at [318, 454] on div "$ 190" at bounding box center [315, 459] width 17 height 10
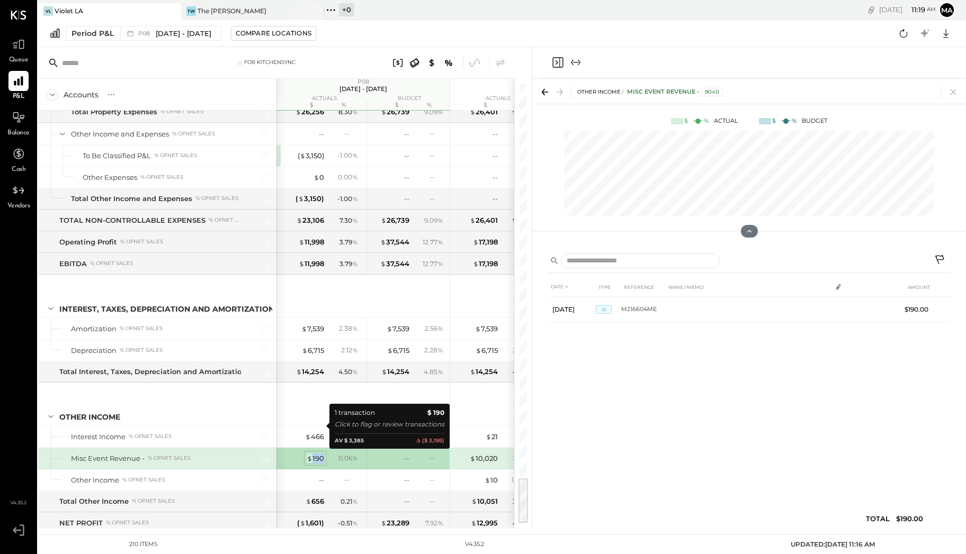
click at [318, 454] on div "$ 190" at bounding box center [315, 459] width 17 height 10
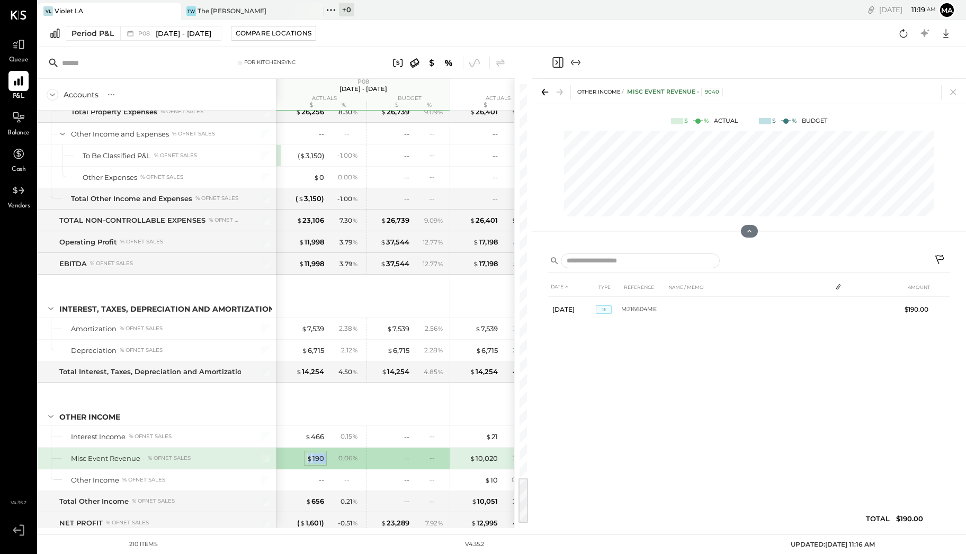
click at [314, 454] on div "$ 190" at bounding box center [315, 459] width 17 height 10
click at [315, 454] on div "$ 190" at bounding box center [315, 459] width 17 height 10
click at [357, 454] on span "%" at bounding box center [355, 458] width 6 height 8
click at [356, 454] on span "%" at bounding box center [355, 458] width 6 height 8
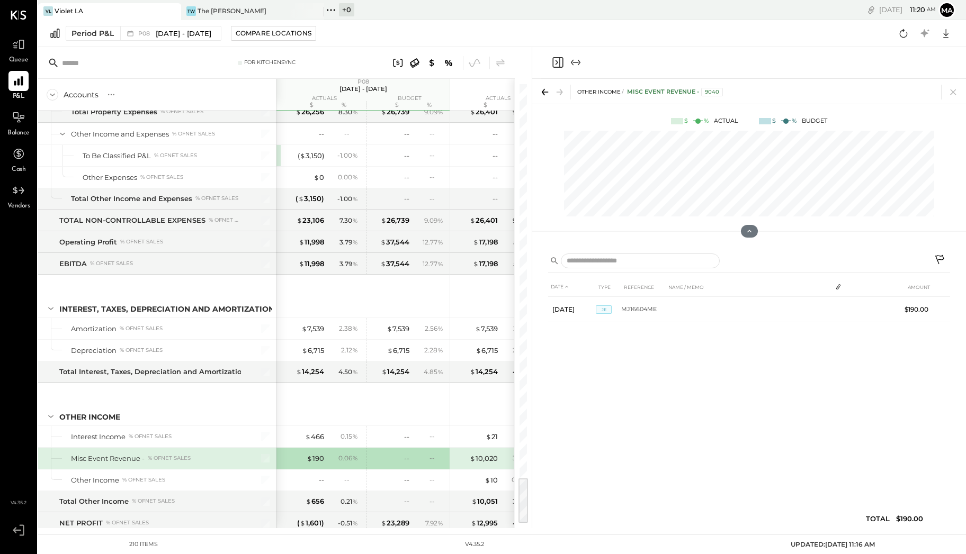
click at [356, 454] on span "%" at bounding box center [355, 458] width 6 height 8
click at [376, 454] on div "--" at bounding box center [388, 459] width 42 height 10
click at [317, 454] on div "$ 190" at bounding box center [315, 459] width 17 height 10
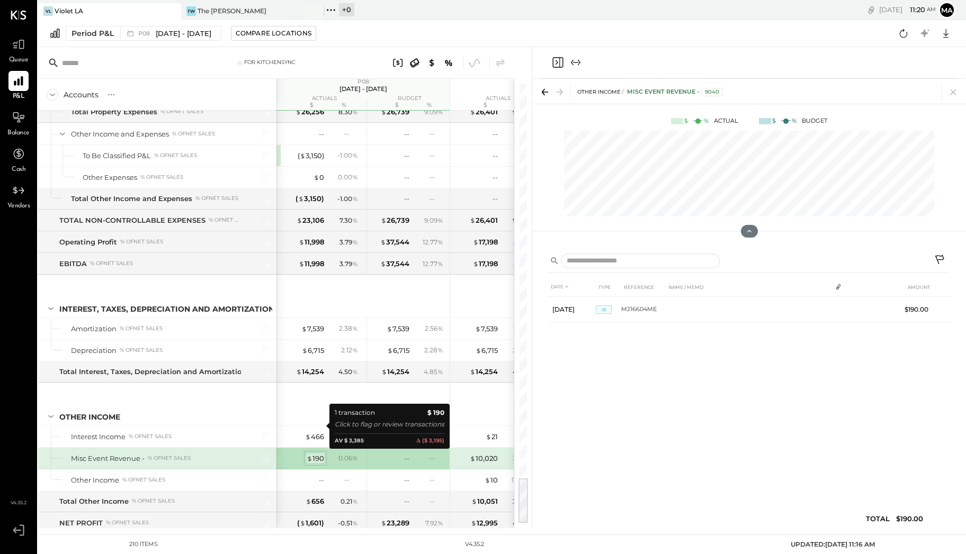
click at [319, 454] on div "$ 190" at bounding box center [315, 459] width 17 height 10
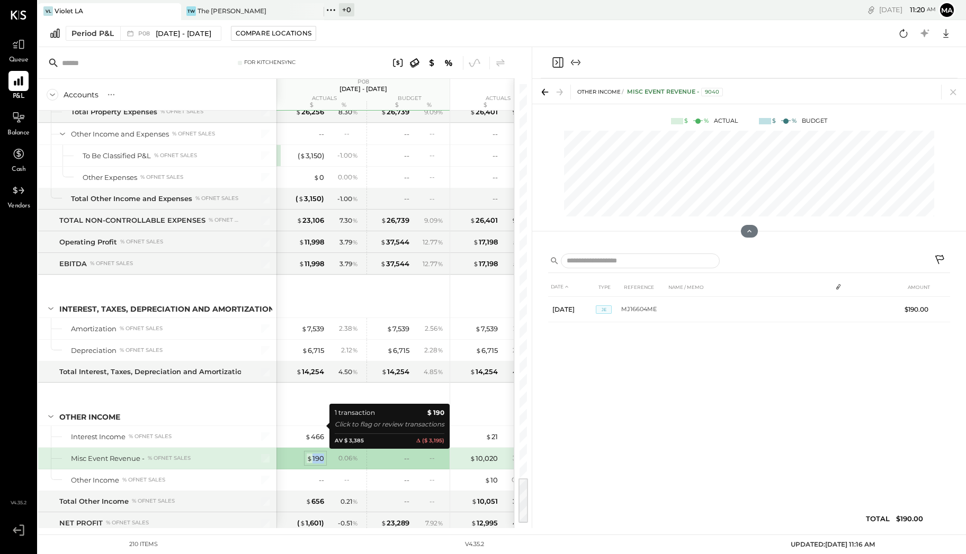
click at [319, 454] on div "$ 190" at bounding box center [315, 459] width 17 height 10
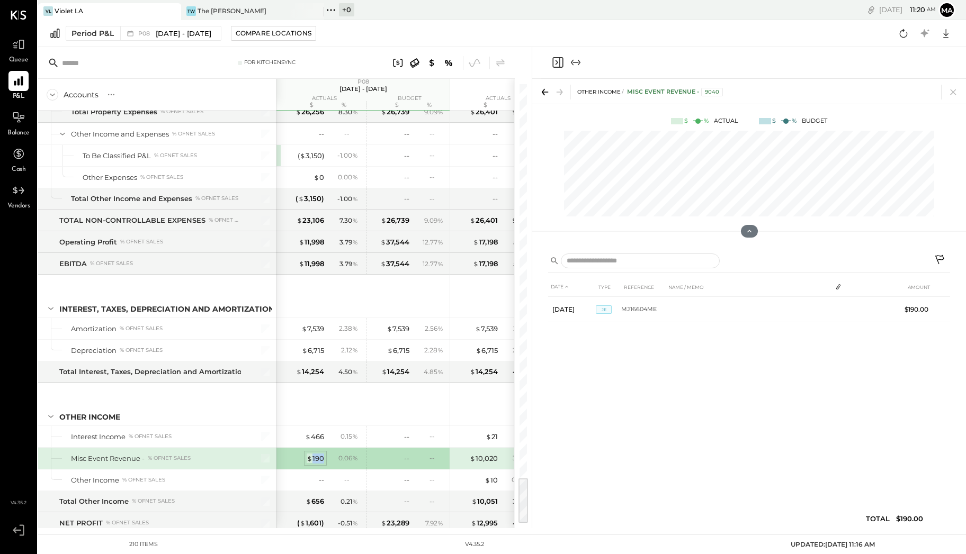
click at [320, 454] on div "$ 190" at bounding box center [315, 459] width 17 height 10
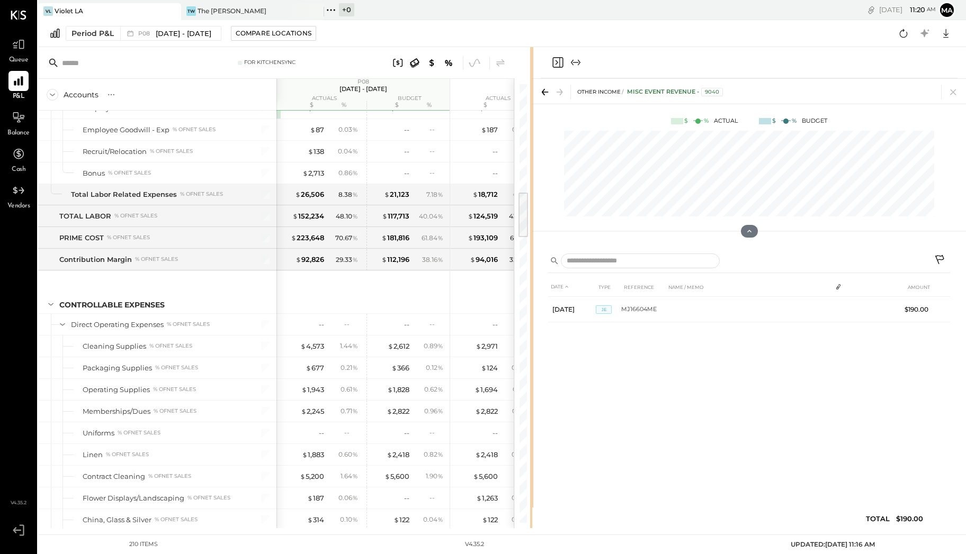
scroll to position [1017, 0]
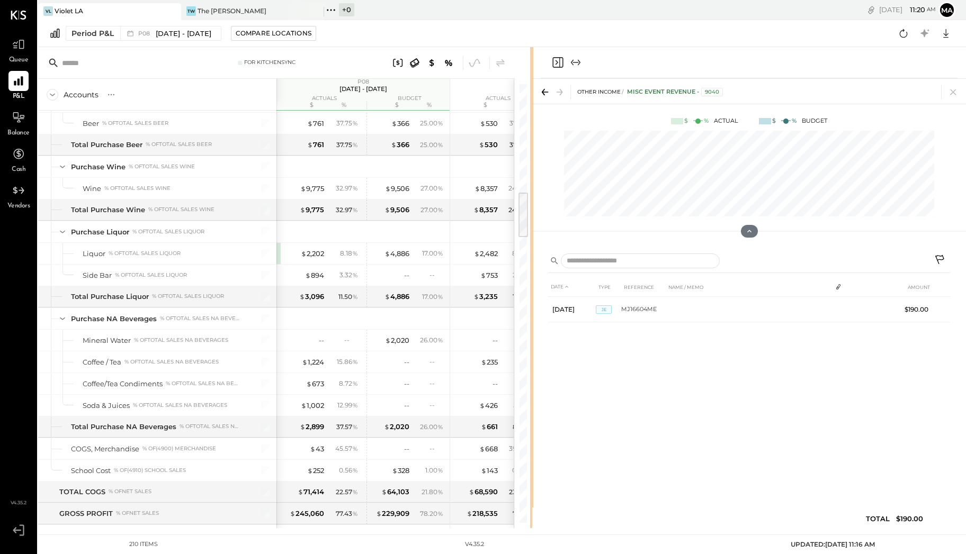
drag, startPoint x: 523, startPoint y: 492, endPoint x: 530, endPoint y: 207, distance: 286.0
click at [530, 207] on div "For KitchenSync Accounts S % GL P08 [DATE] - [DATE] actuals budget $ % $ % P08 …" at bounding box center [285, 287] width 494 height 481
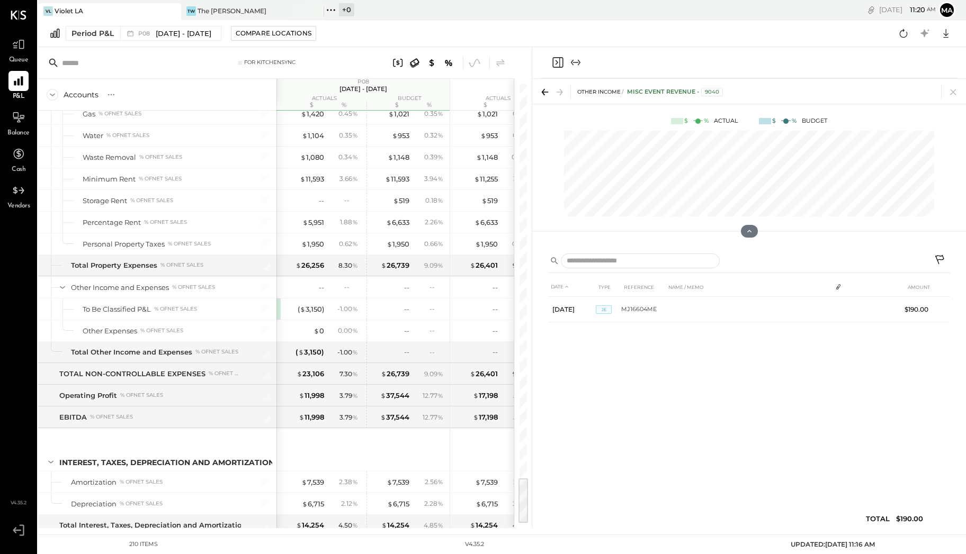
scroll to position [3697, 0]
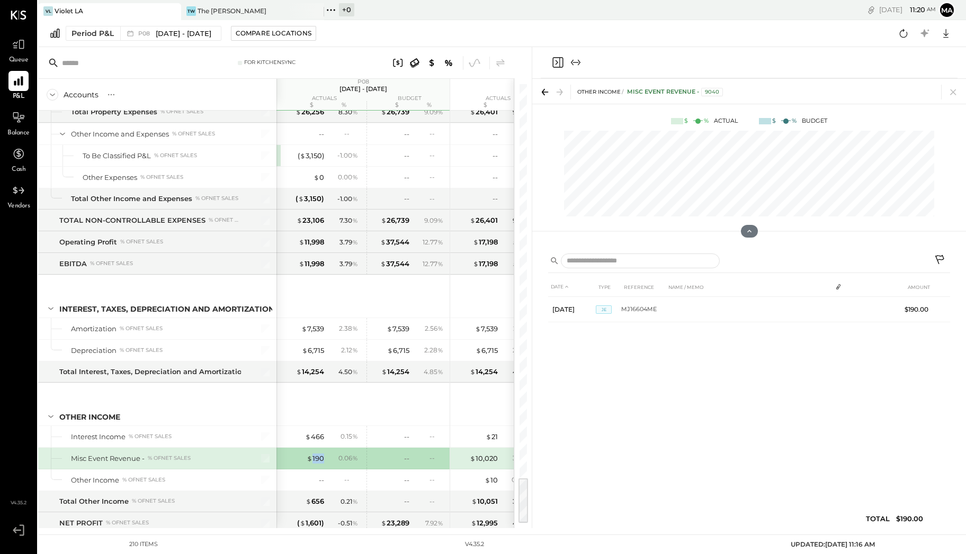
drag, startPoint x: 520, startPoint y: 205, endPoint x: 289, endPoint y: 486, distance: 363.4
click at [502, 514] on div "For KitchenSync Accounts S % GL P08 [DATE] - [DATE] actuals budget $ % $ % P08 …" at bounding box center [285, 287] width 494 height 481
click at [110, 454] on div "Misc Event Revenue -" at bounding box center [108, 459] width 74 height 10
click at [102, 454] on div "Misc Event Revenue -" at bounding box center [108, 459] width 74 height 10
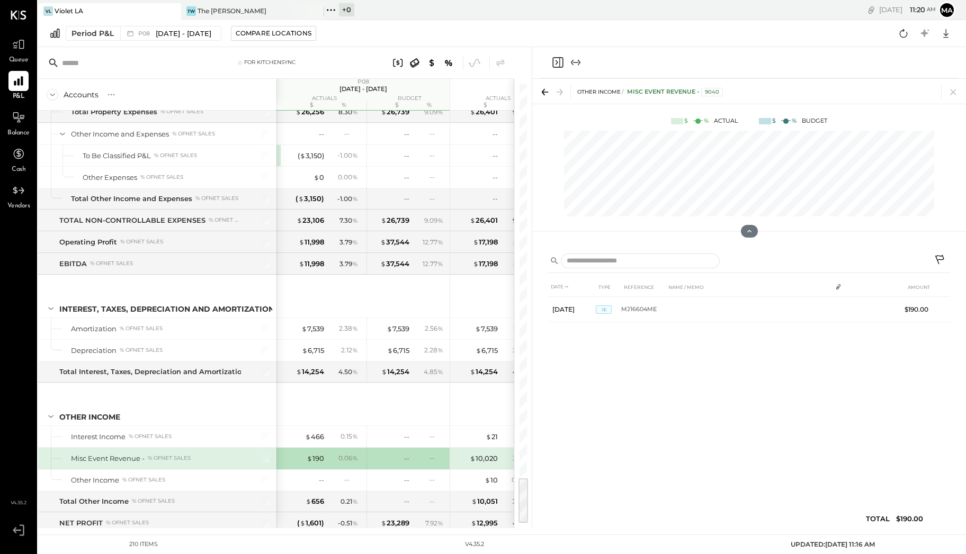
click at [60, 448] on div "Misc Event Revenue - % of NET SALES" at bounding box center [157, 458] width 238 height 21
click at [373, 454] on div "--" at bounding box center [388, 459] width 42 height 10
click at [413, 454] on div "--" at bounding box center [429, 458] width 34 height 9
click at [359, 454] on div "0.06 %" at bounding box center [344, 459] width 34 height 10
click at [350, 454] on div "0.06 %" at bounding box center [348, 459] width 20 height 10
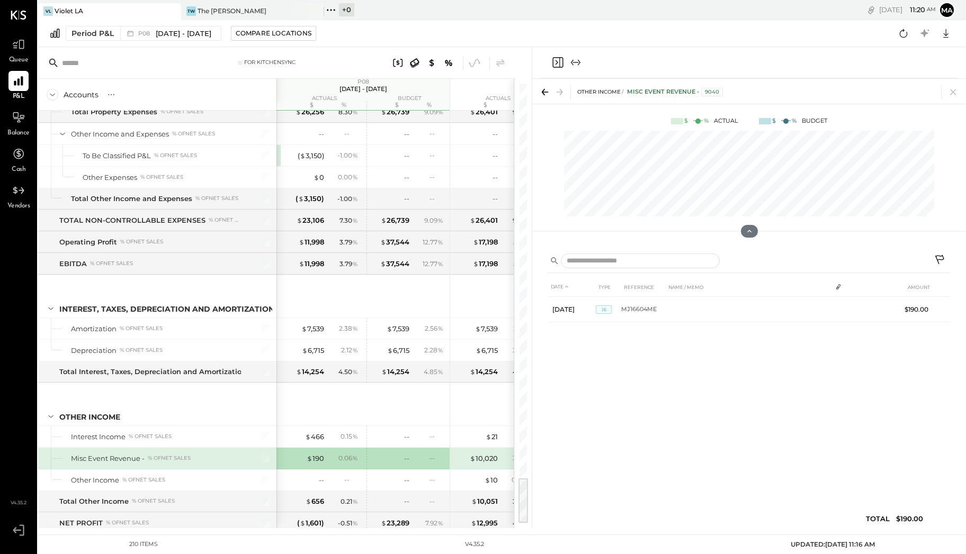
click at [328, 454] on div "0.06 %" at bounding box center [344, 459] width 34 height 10
click at [324, 454] on div "$ 190" at bounding box center [315, 459] width 17 height 10
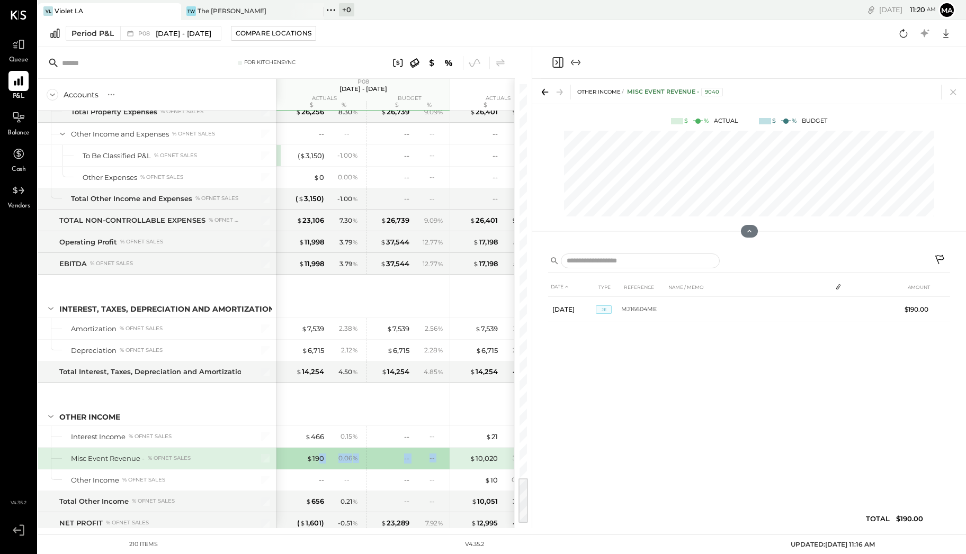
click at [325, 448] on div "$ 190 0.06 %" at bounding box center [321, 458] width 79 height 21
click at [320, 454] on div "$ 190" at bounding box center [315, 459] width 17 height 10
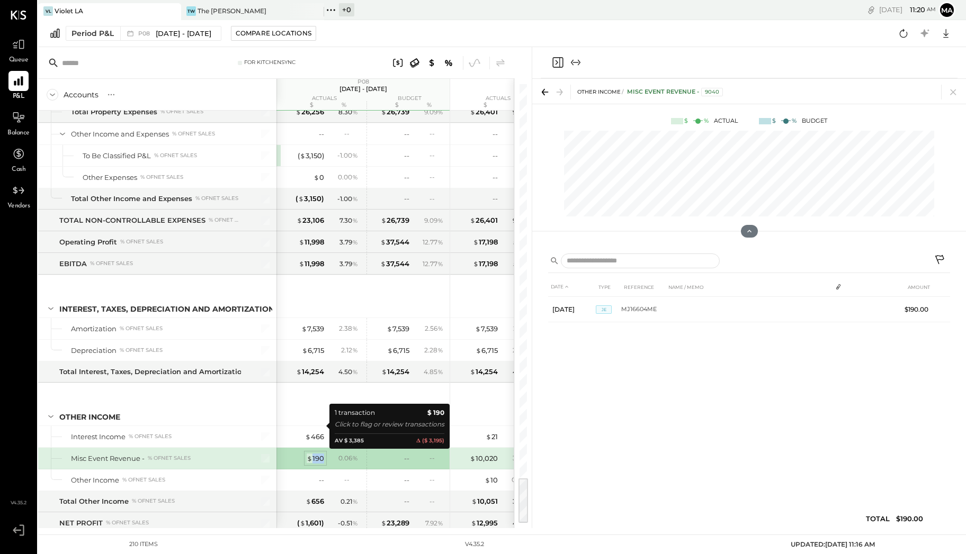
click at [320, 454] on div "$ 190" at bounding box center [315, 459] width 17 height 10
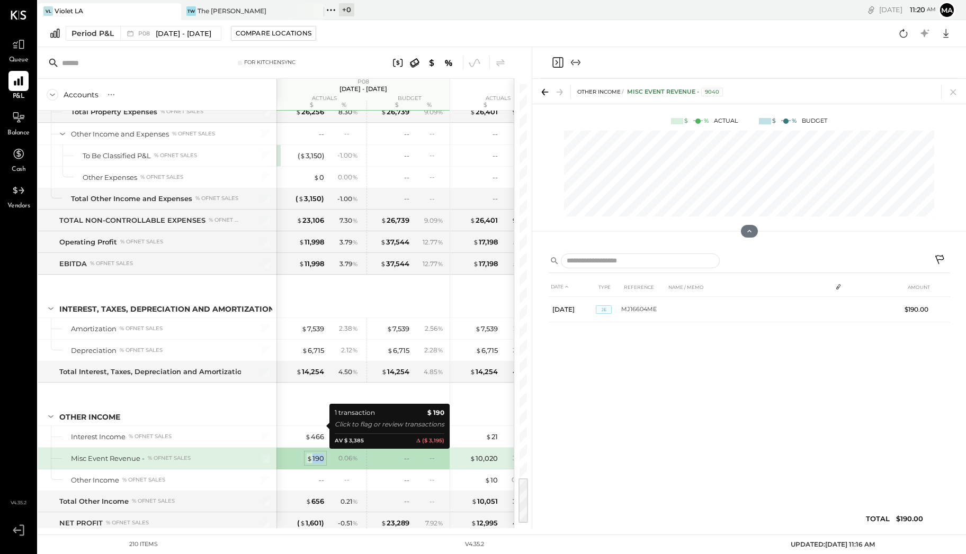
click at [320, 454] on div "$ 190" at bounding box center [315, 459] width 17 height 10
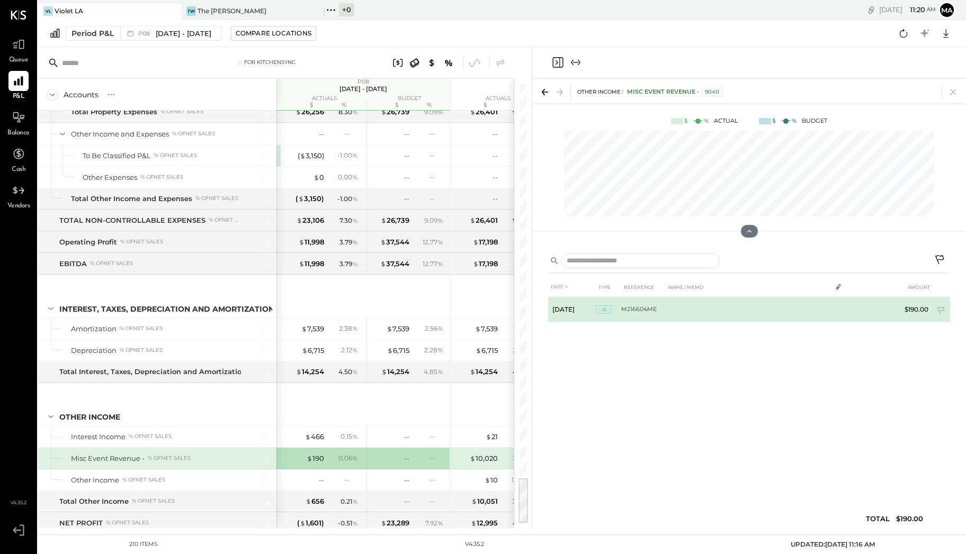
click at [654, 306] on td "MJ16604ME" at bounding box center [643, 309] width 44 height 25
click at [905, 305] on td "$190.00" at bounding box center [912, 309] width 41 height 25
click at [905, 307] on icon at bounding box center [941, 312] width 11 height 11
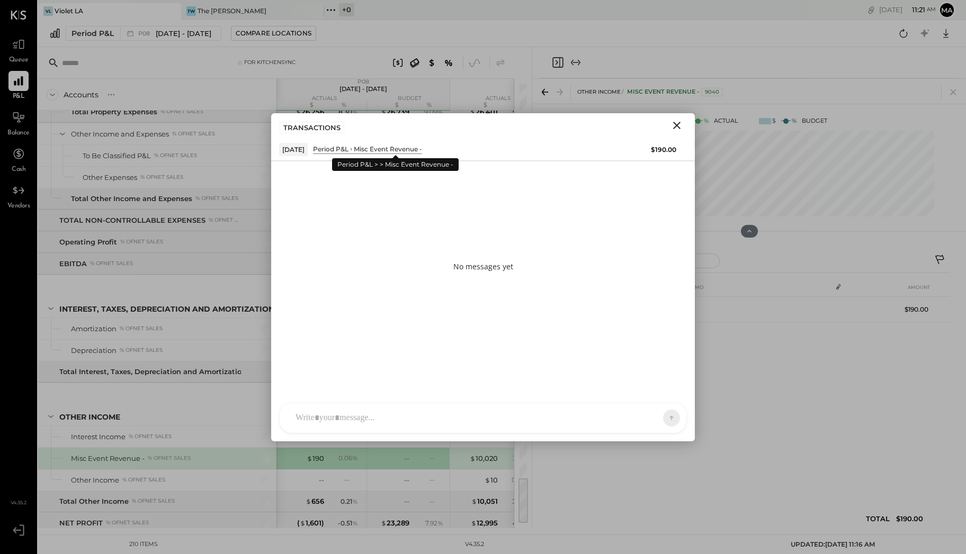
click at [420, 150] on div "Misc Event Revenue -" at bounding box center [388, 149] width 68 height 9
click at [678, 124] on icon "Close" at bounding box center [676, 125] width 7 height 7
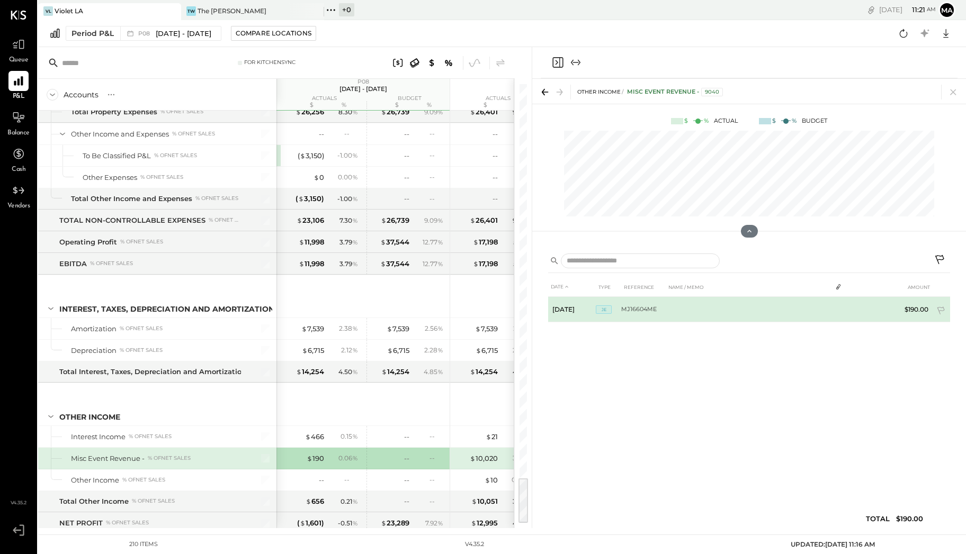
click at [601, 309] on span "JE" at bounding box center [604, 310] width 16 height 8
click at [632, 305] on td "MJ16604ME" at bounding box center [643, 309] width 44 height 25
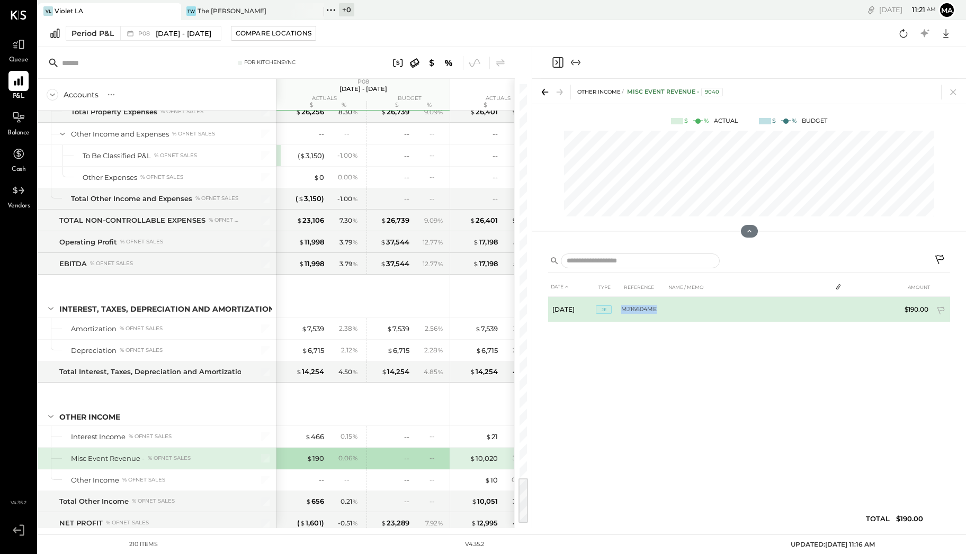
click at [632, 305] on td "MJ16604ME" at bounding box center [643, 309] width 44 height 25
